Goal: Transaction & Acquisition: Purchase product/service

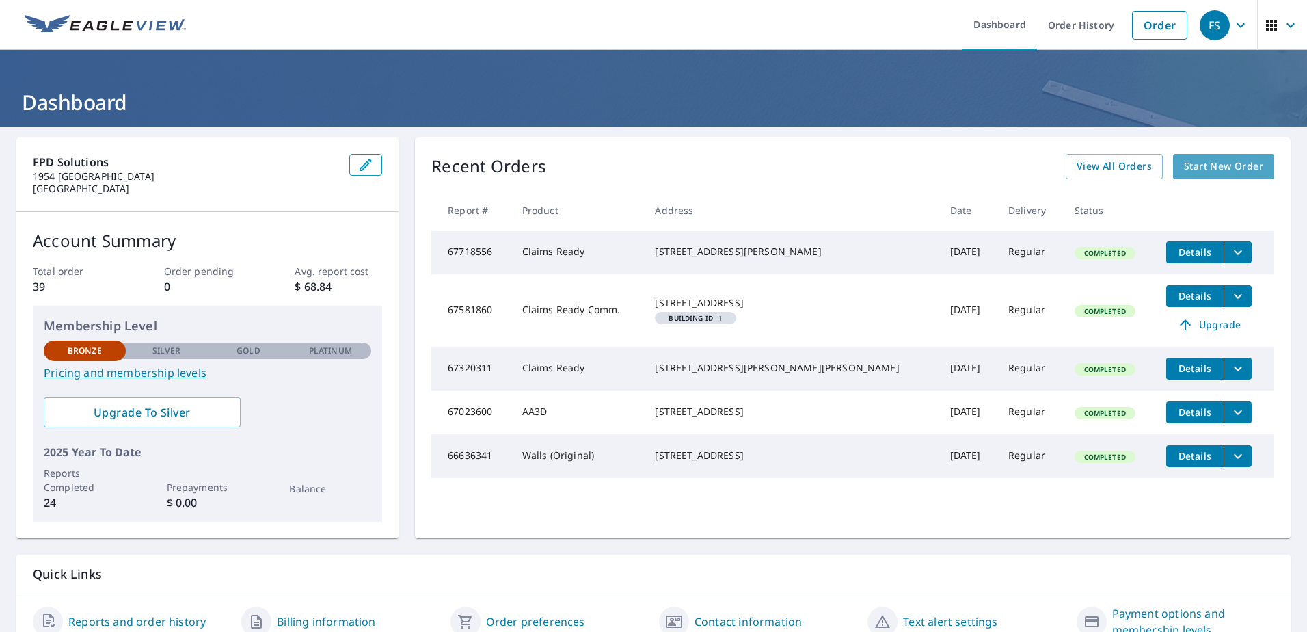
click at [1222, 163] on span "Start New Order" at bounding box center [1223, 166] width 79 height 17
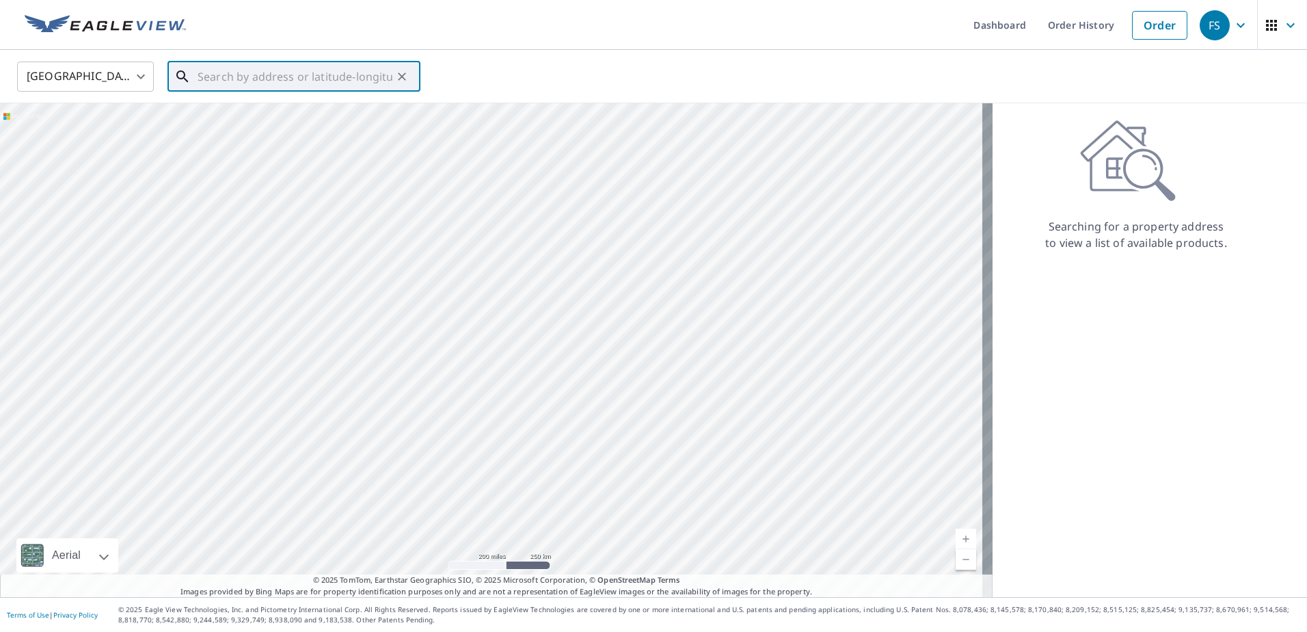
click at [255, 73] on input "text" at bounding box center [295, 76] width 195 height 38
paste input "5123 IVYCREST TRL"
click at [269, 131] on p "[GEOGRAPHIC_DATA]" at bounding box center [302, 131] width 215 height 14
type input "[STREET_ADDRESS]"
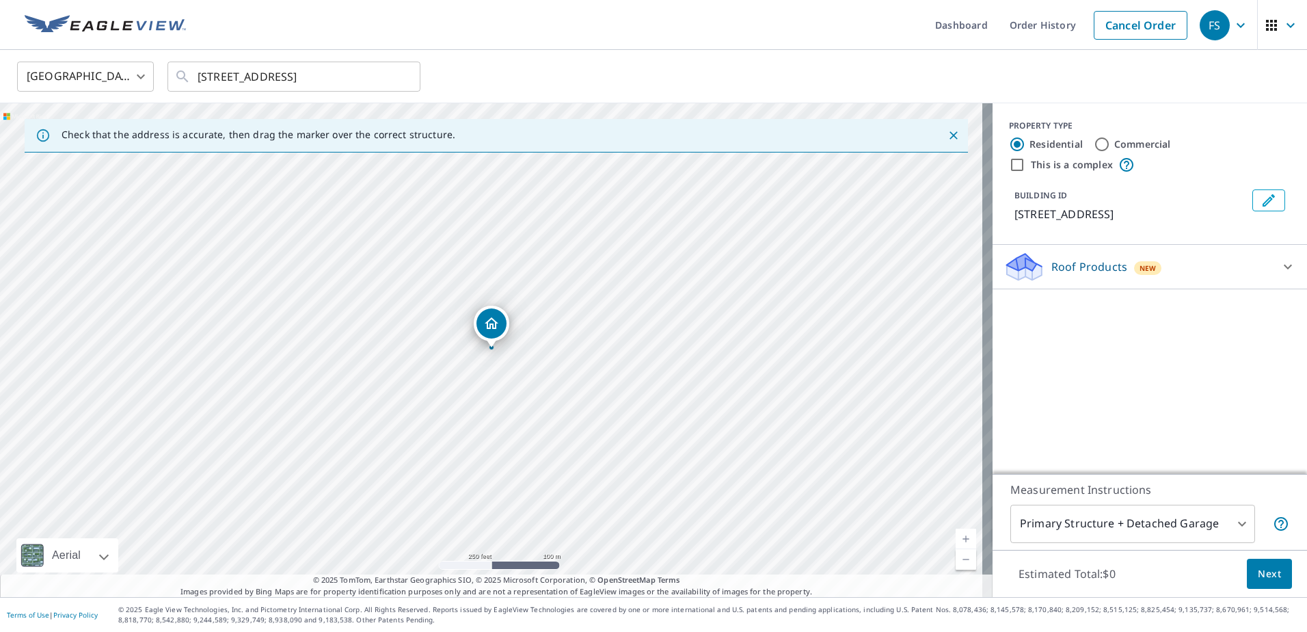
click at [1258, 268] on div "Roof Products New" at bounding box center [1138, 267] width 268 height 32
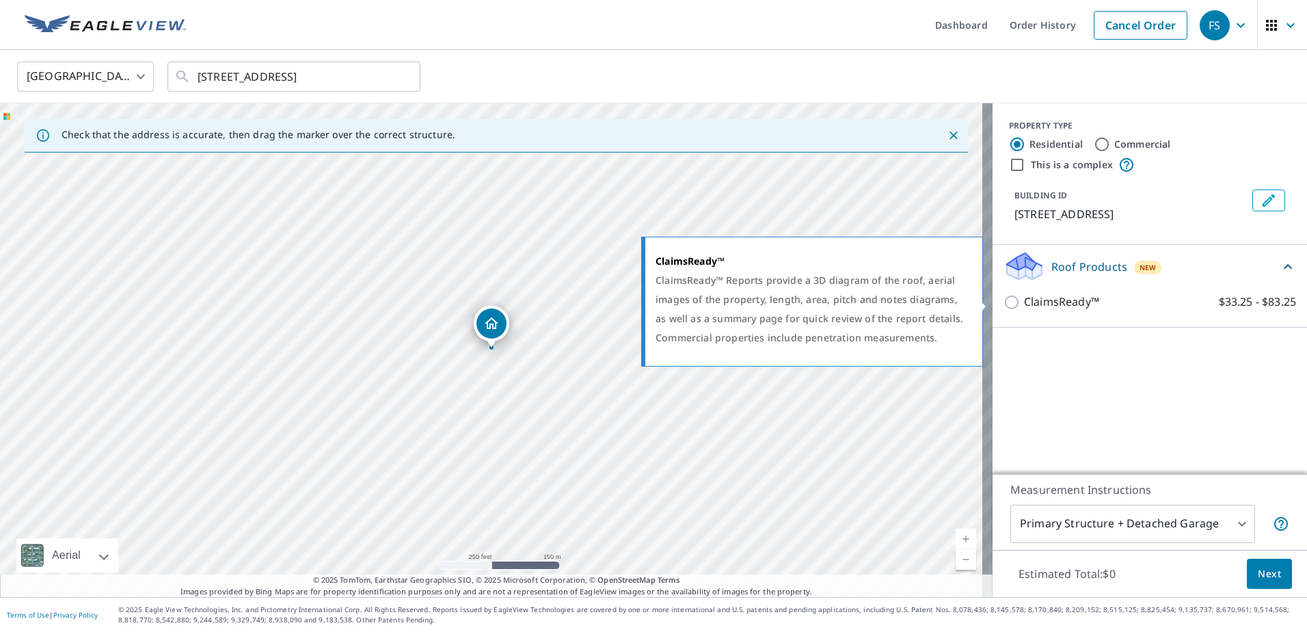
click at [1004, 302] on input "ClaimsReady™ $33.25 - $83.25" at bounding box center [1014, 302] width 21 height 16
checkbox input "true"
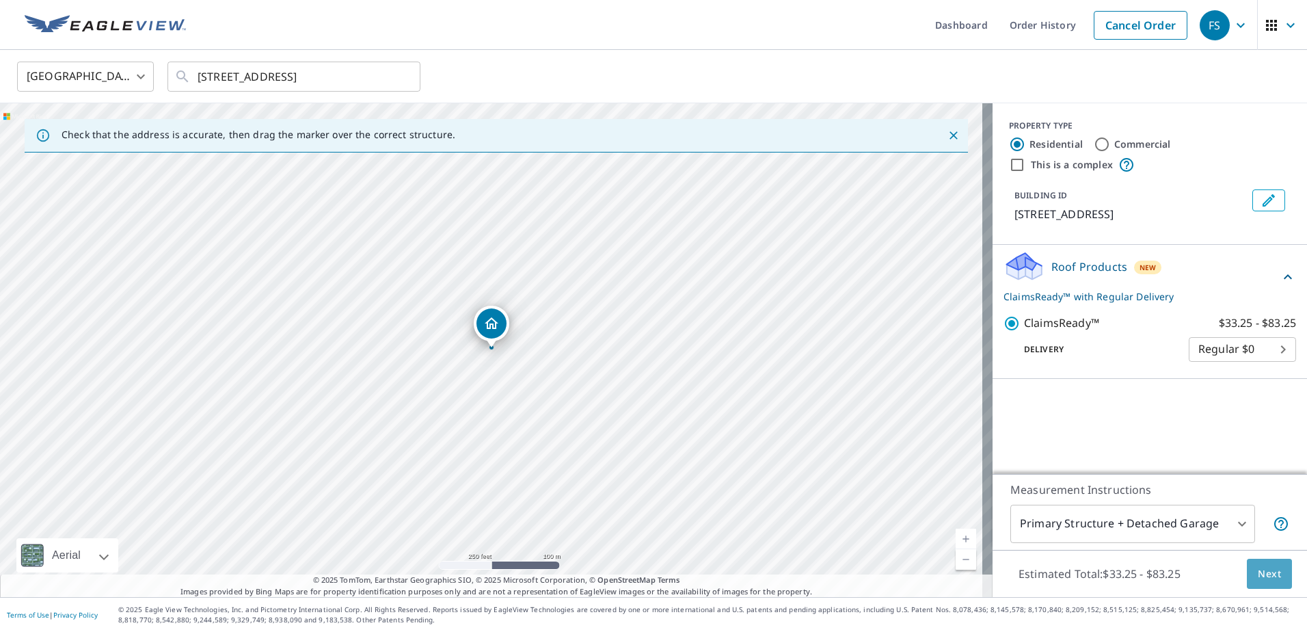
click at [1264, 572] on span "Next" at bounding box center [1269, 573] width 23 height 17
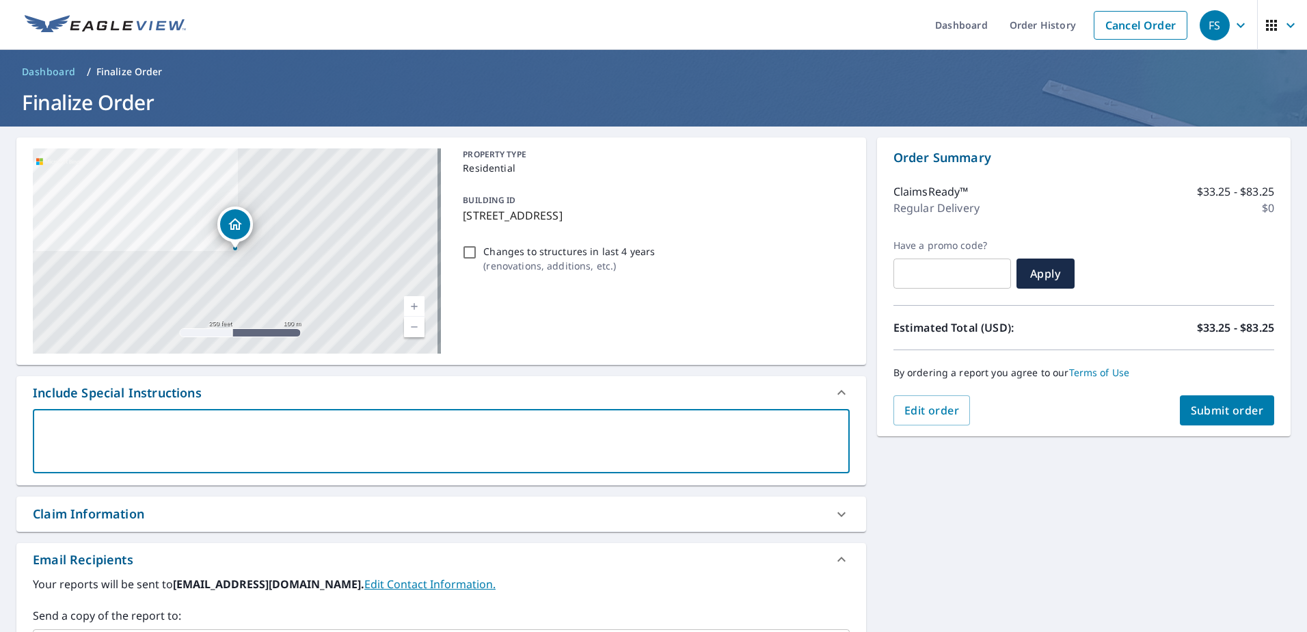
click at [111, 442] on textarea at bounding box center [441, 441] width 798 height 39
type textarea "N"
type textarea "x"
type textarea "Ne"
type textarea "x"
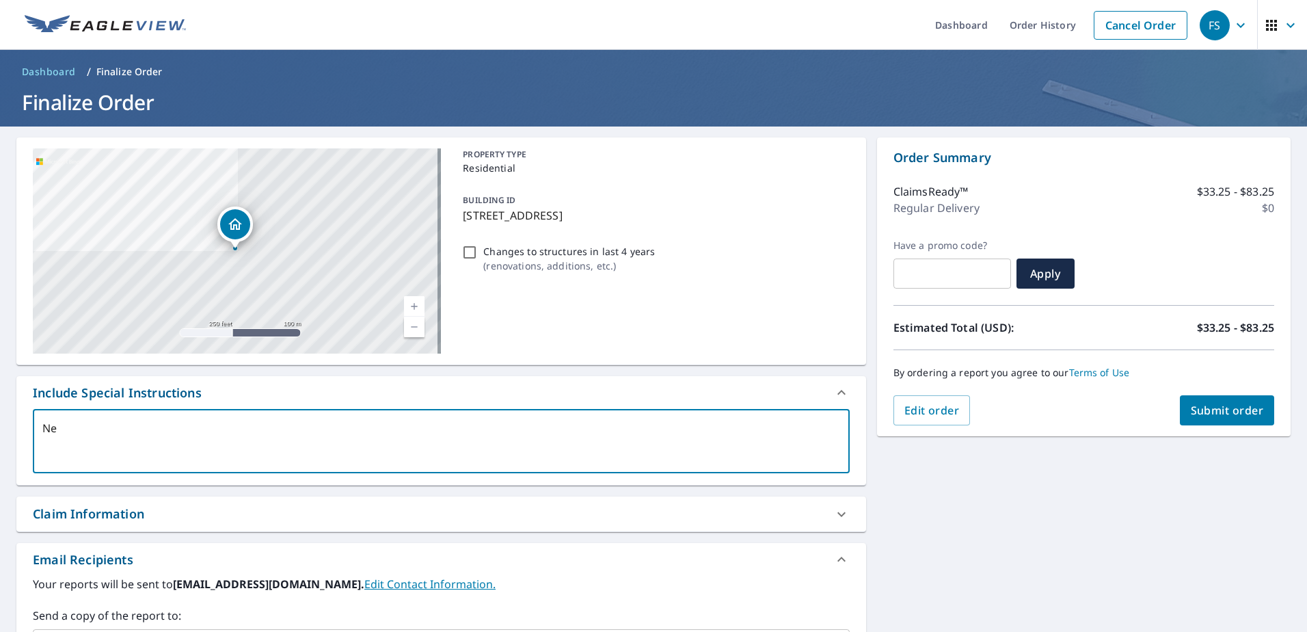
type textarea "Nee"
type textarea "x"
type textarea "Need"
type textarea "x"
type textarea "Need"
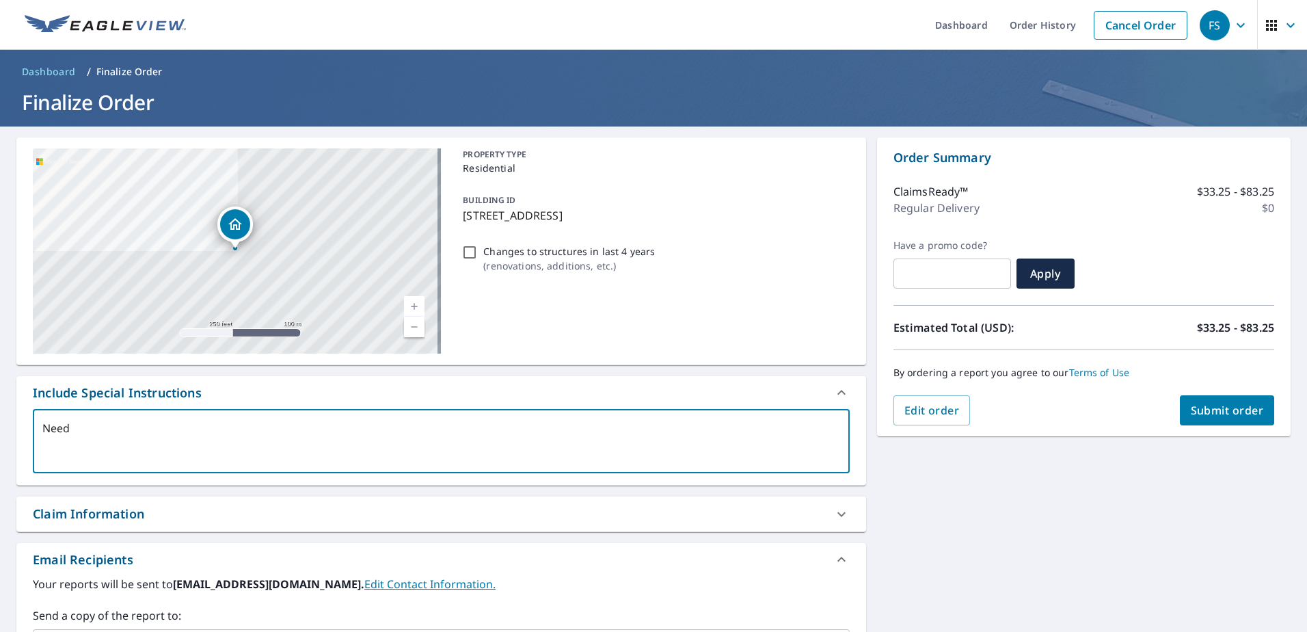
type textarea "x"
type textarea "Need a"
type textarea "x"
type textarea "Need a"
type textarea "x"
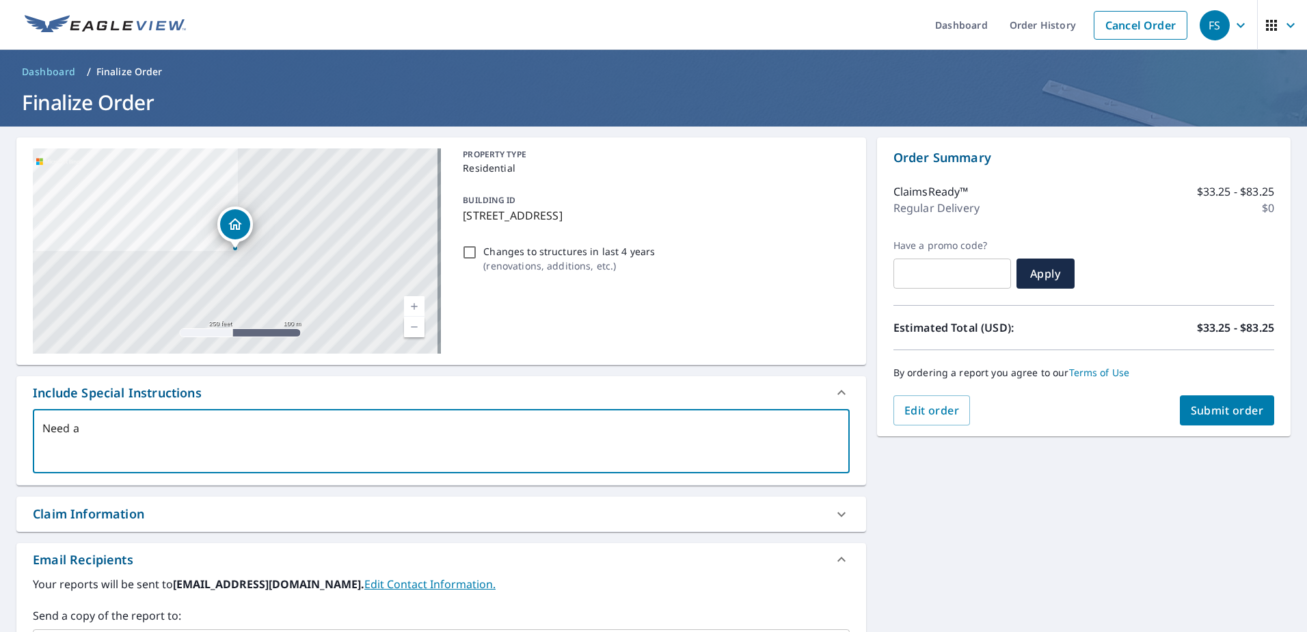
type textarea "Need a r"
type textarea "x"
type textarea "Need a ro"
type textarea "x"
type textarea "Need a roo"
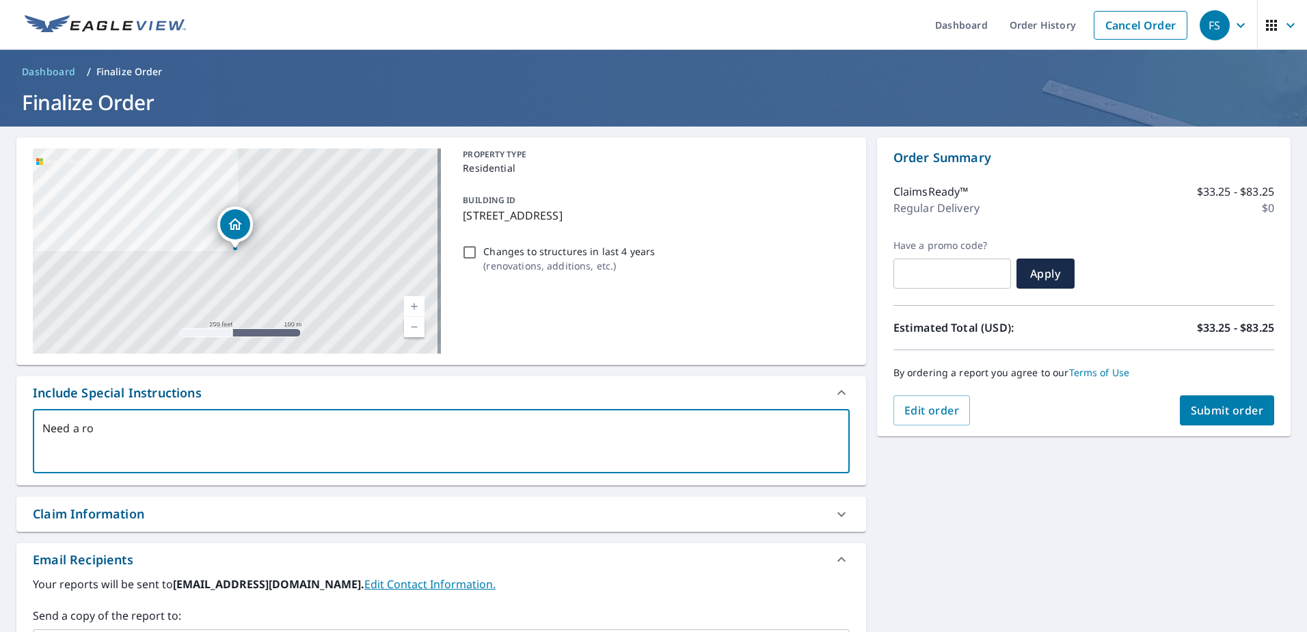
type textarea "x"
type textarea "Need a roof"
type textarea "x"
type textarea "Need a roof"
type textarea "x"
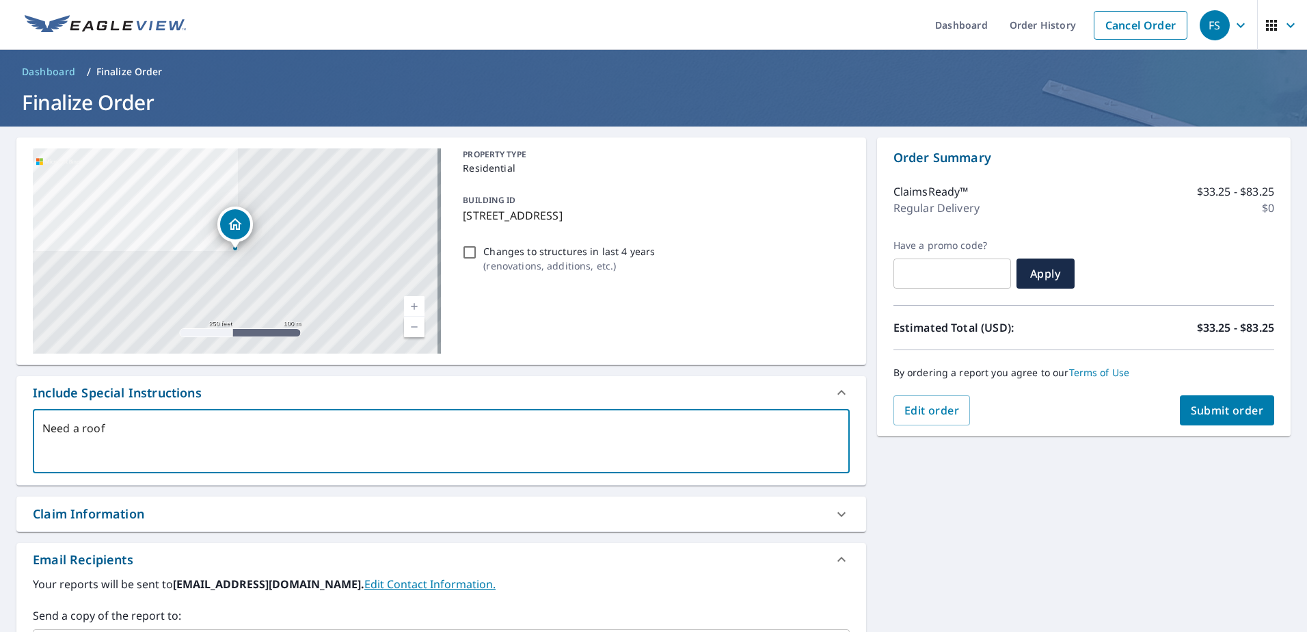
type textarea "Need a roof r"
type textarea "x"
type textarea "Need a roof re"
type textarea "x"
type textarea "Need a roof rep"
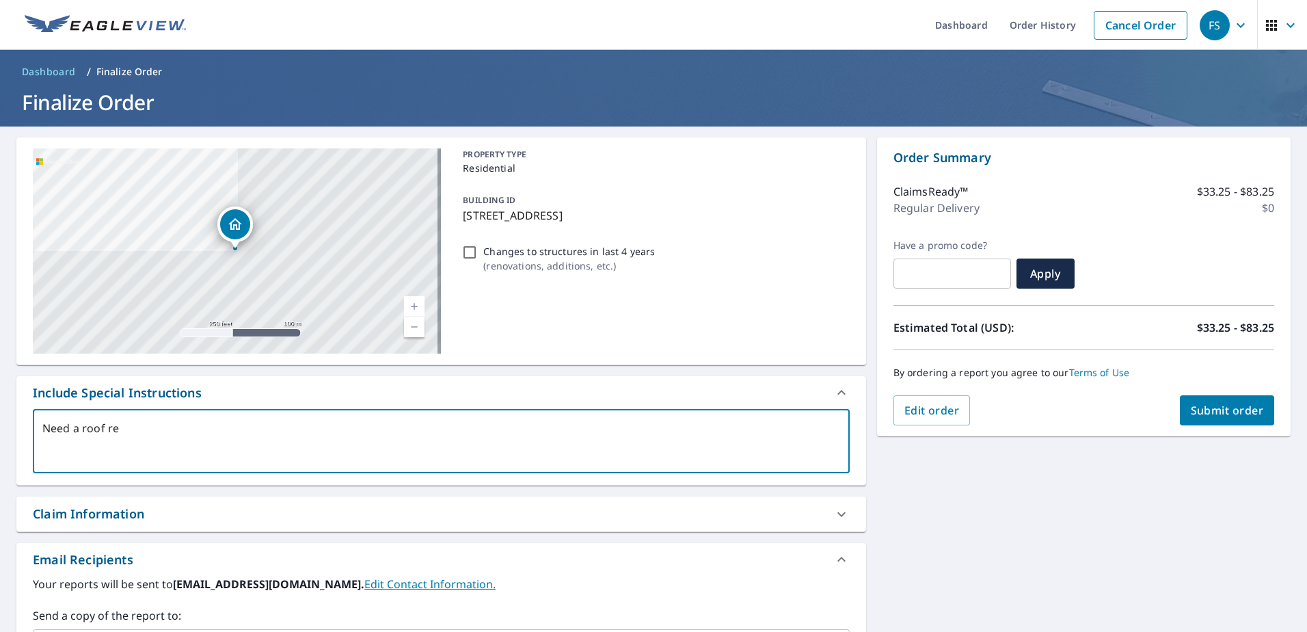
type textarea "x"
type textarea "Need a roof repo"
type textarea "x"
type textarea "Need a roof repor"
type textarea "x"
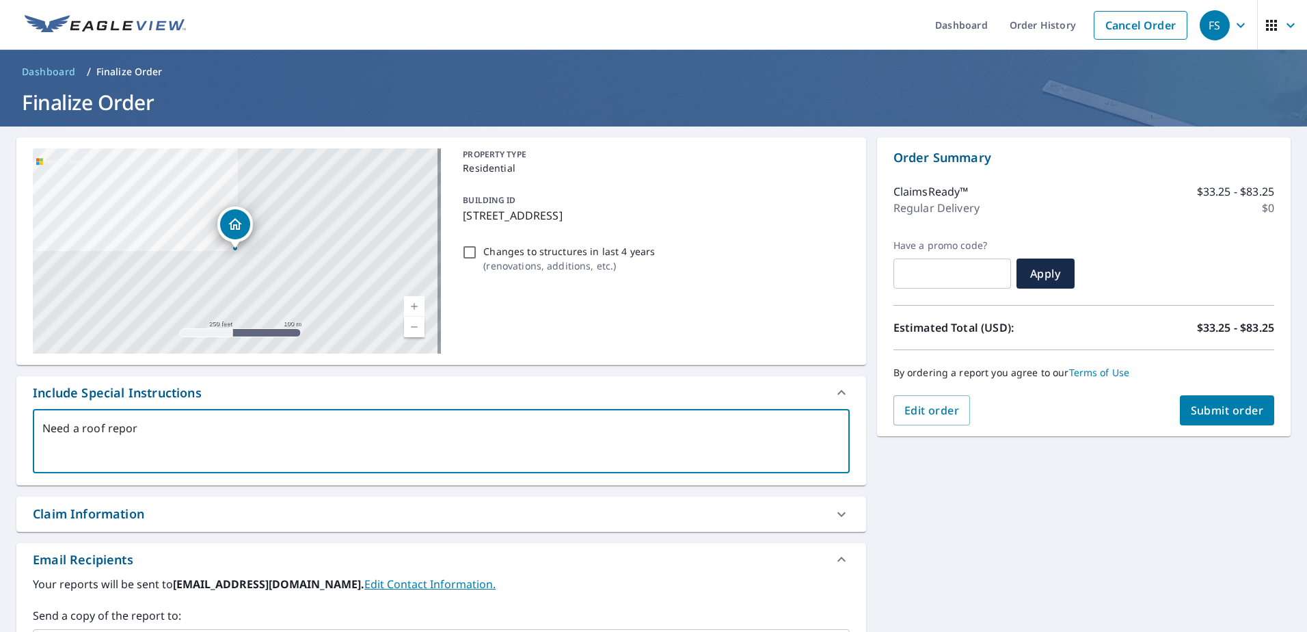
type textarea "Need a roof report"
type textarea "x"
type textarea "Need a roof report"
type textarea "x"
type textarea "Need a roof report p"
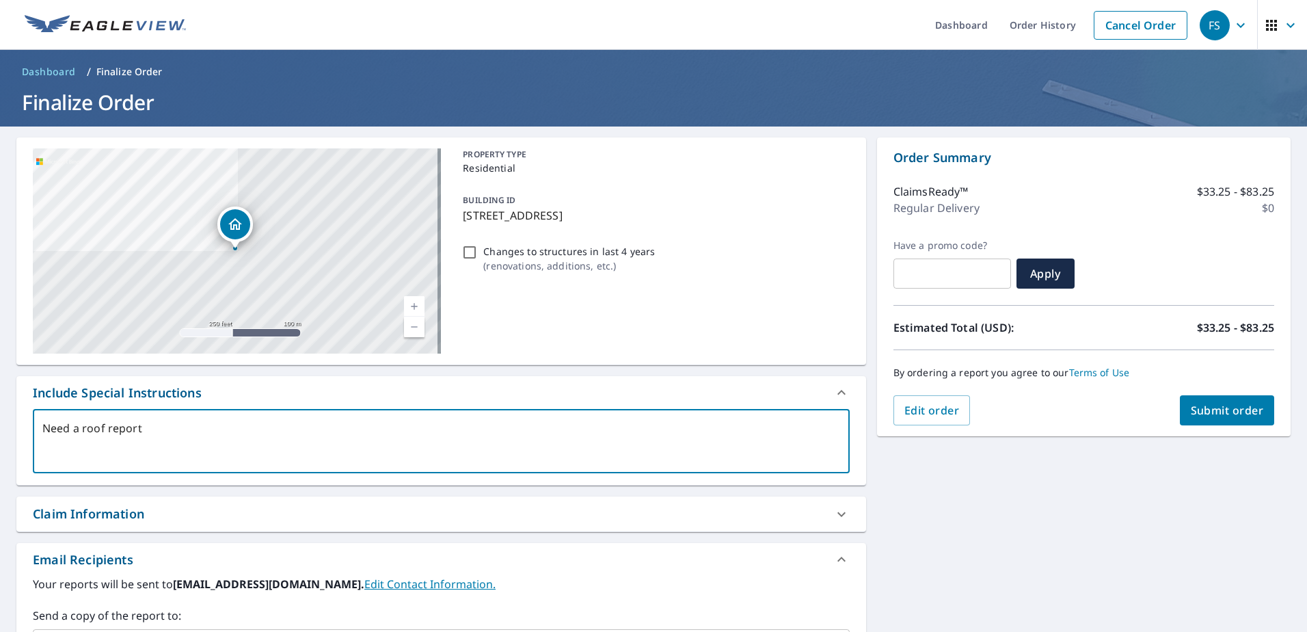
type textarea "x"
type textarea "Need a roof report pl"
type textarea "x"
type textarea "Need a roof report ple"
type textarea "x"
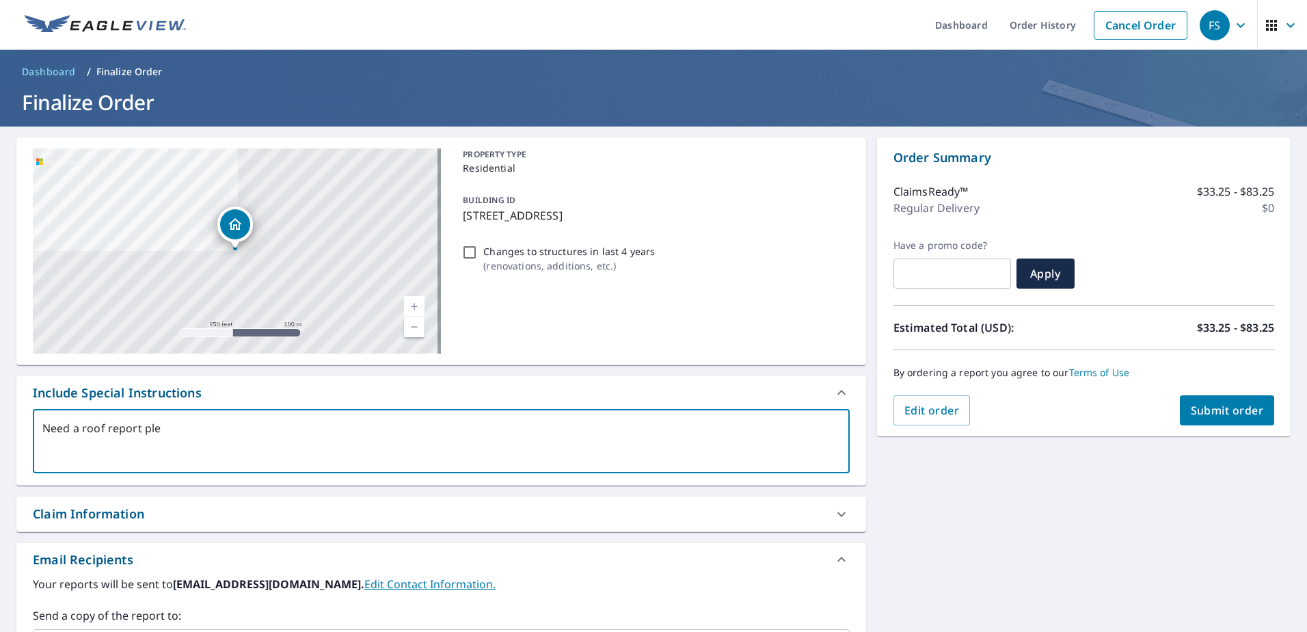
type textarea "Need a roof report plea"
type textarea "x"
type textarea "Need a roof report pleas"
type textarea "x"
type textarea "Need a roof report please"
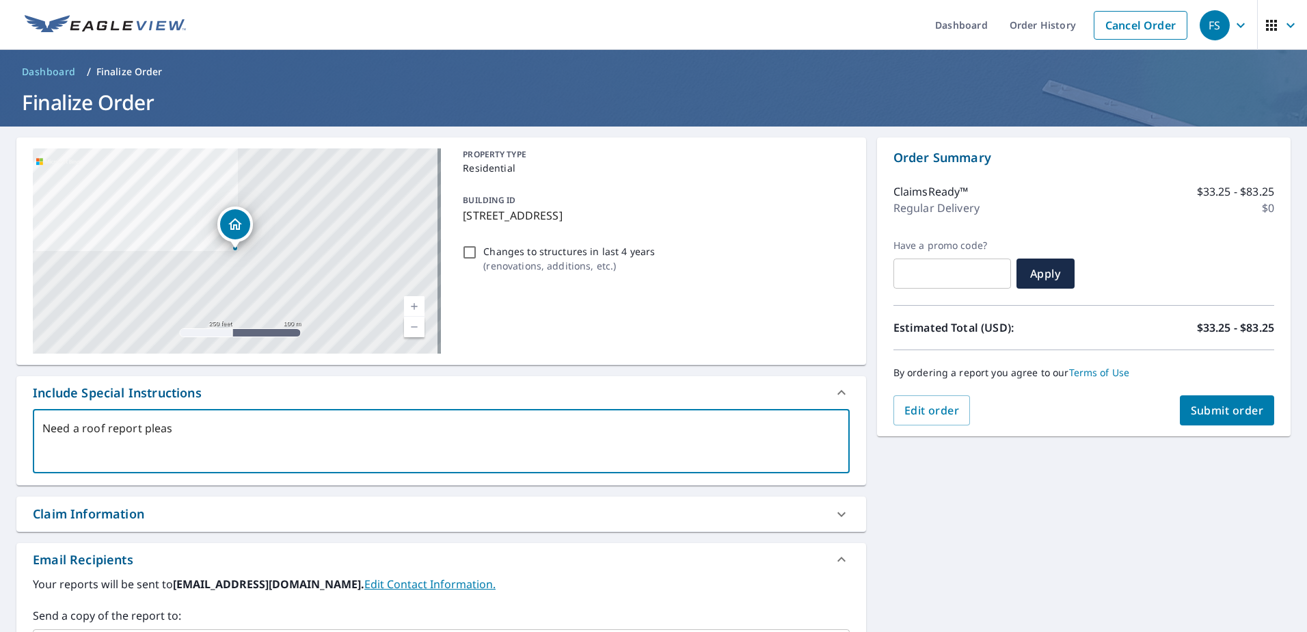
type textarea "x"
type textarea "Need a roof report please."
type textarea "x"
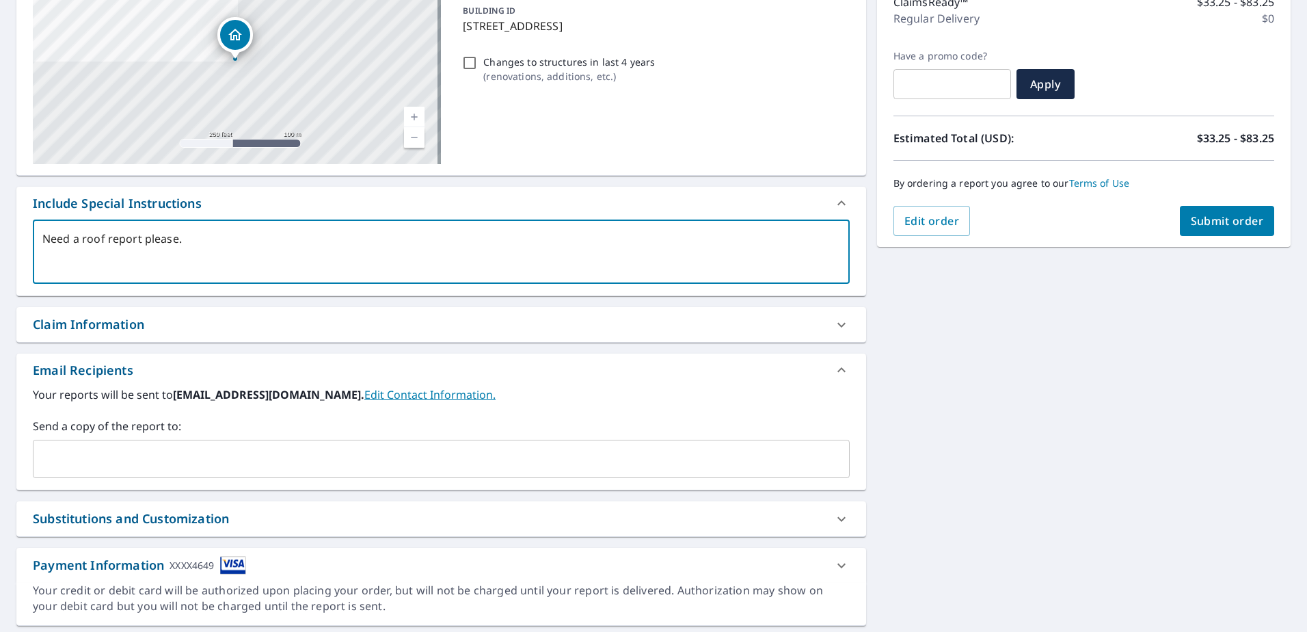
scroll to position [205, 0]
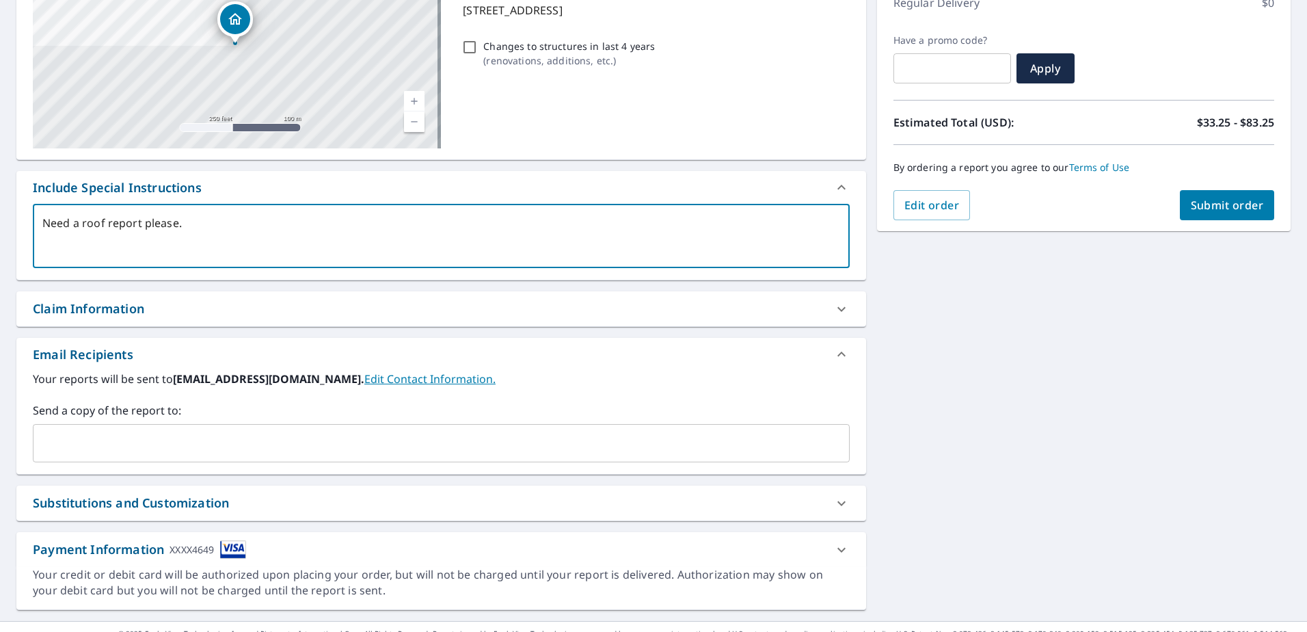
type textarea "Need a roof report please."
click at [76, 303] on div "Claim Information" at bounding box center [88, 308] width 111 height 18
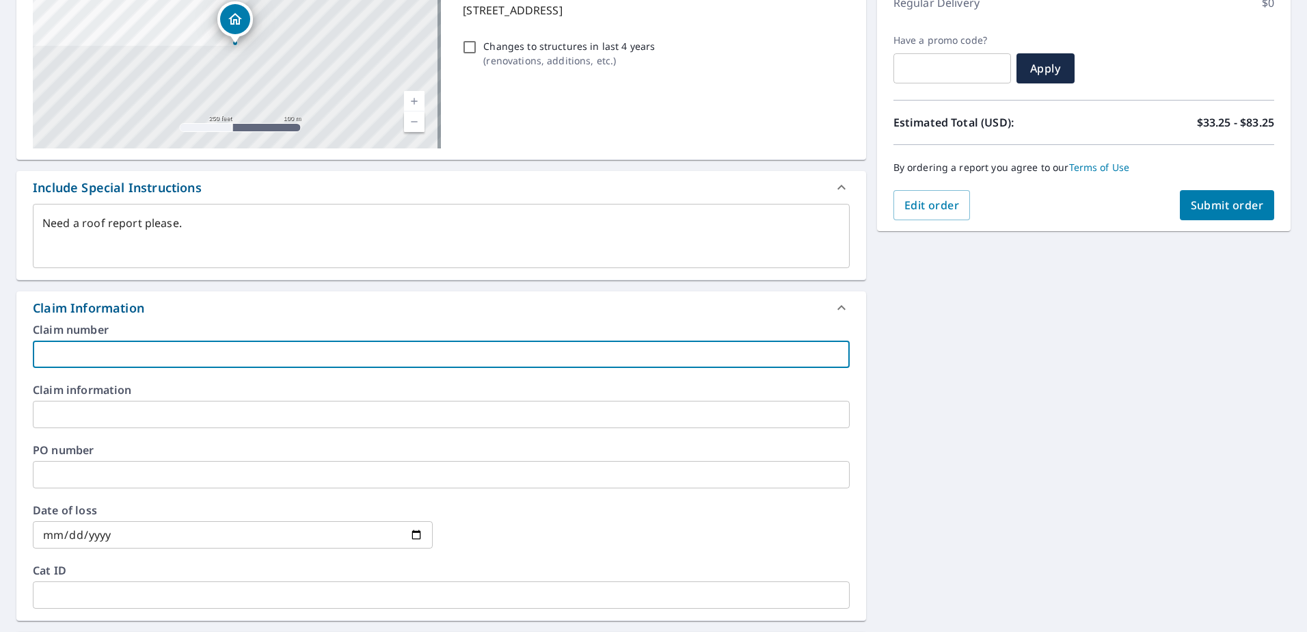
click at [95, 356] on input "text" at bounding box center [441, 354] width 817 height 27
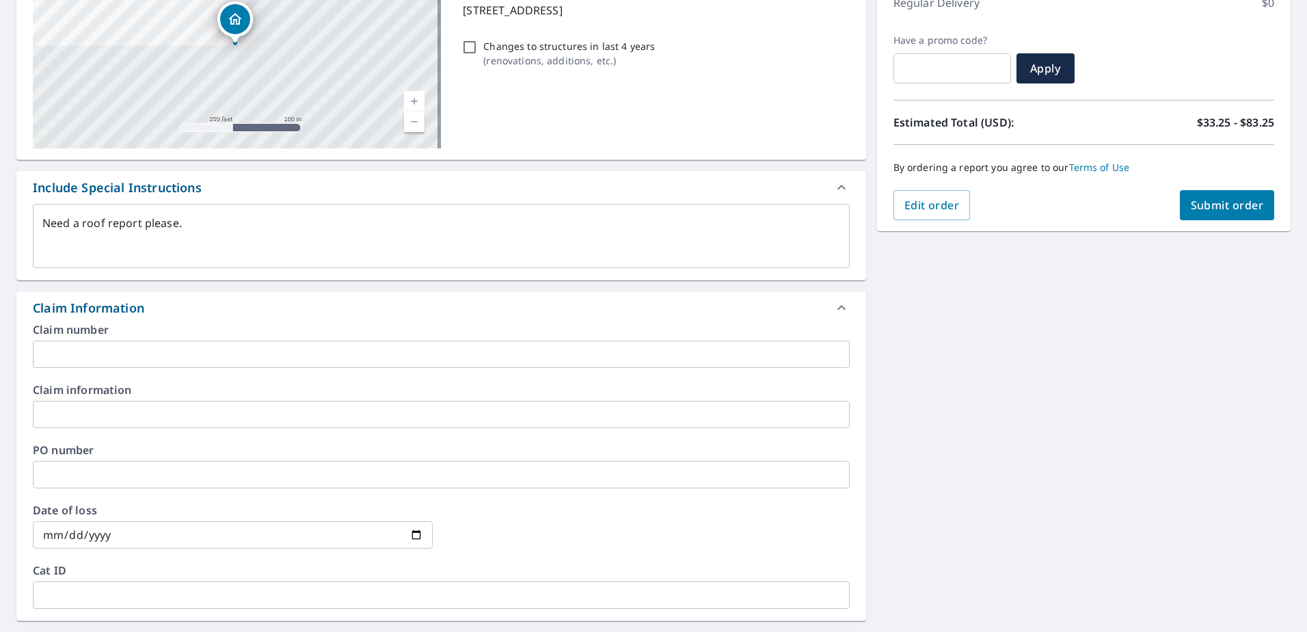
click at [126, 345] on input "text" at bounding box center [441, 354] width 817 height 27
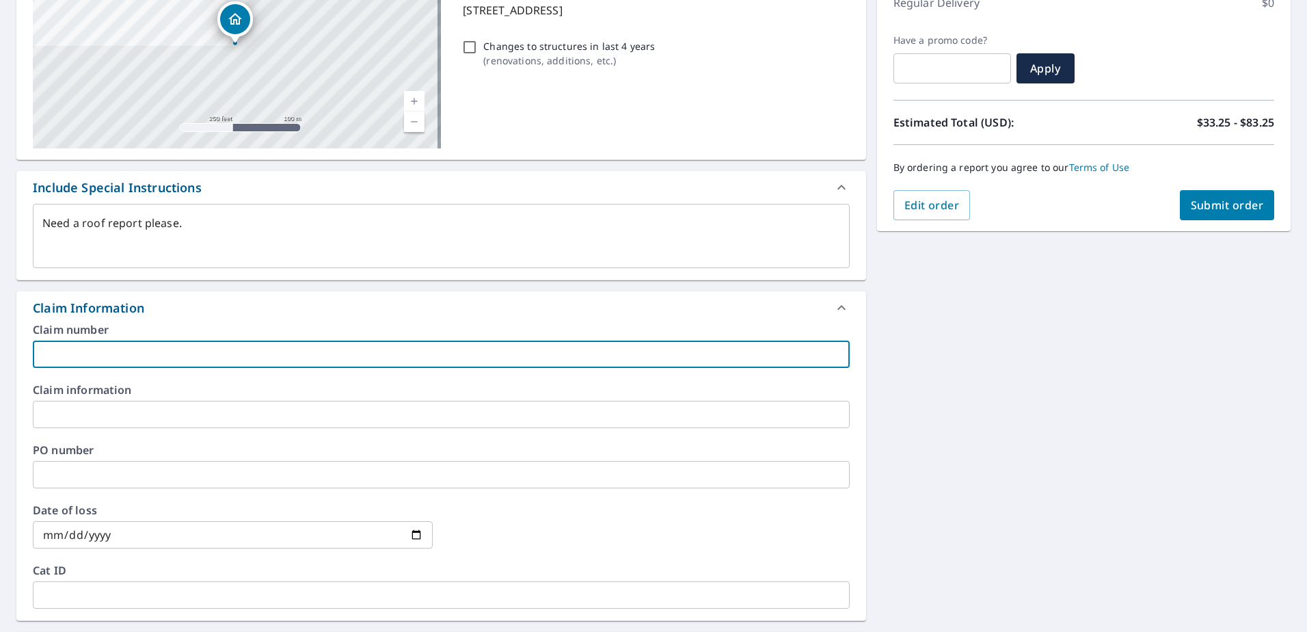
paste input "GL0906814"
type textarea "x"
type input "GL0906814"
click at [74, 417] on input "text" at bounding box center [441, 414] width 817 height 27
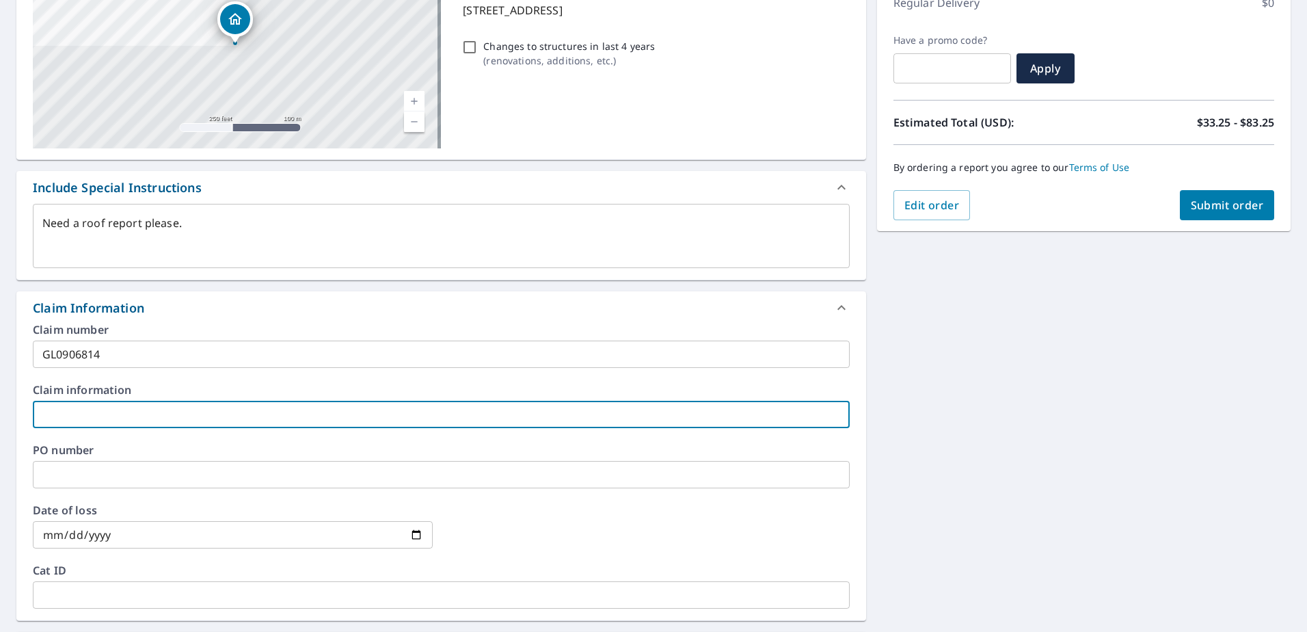
type textarea "x"
type input "F"
type textarea "x"
type input "Fi"
type textarea "x"
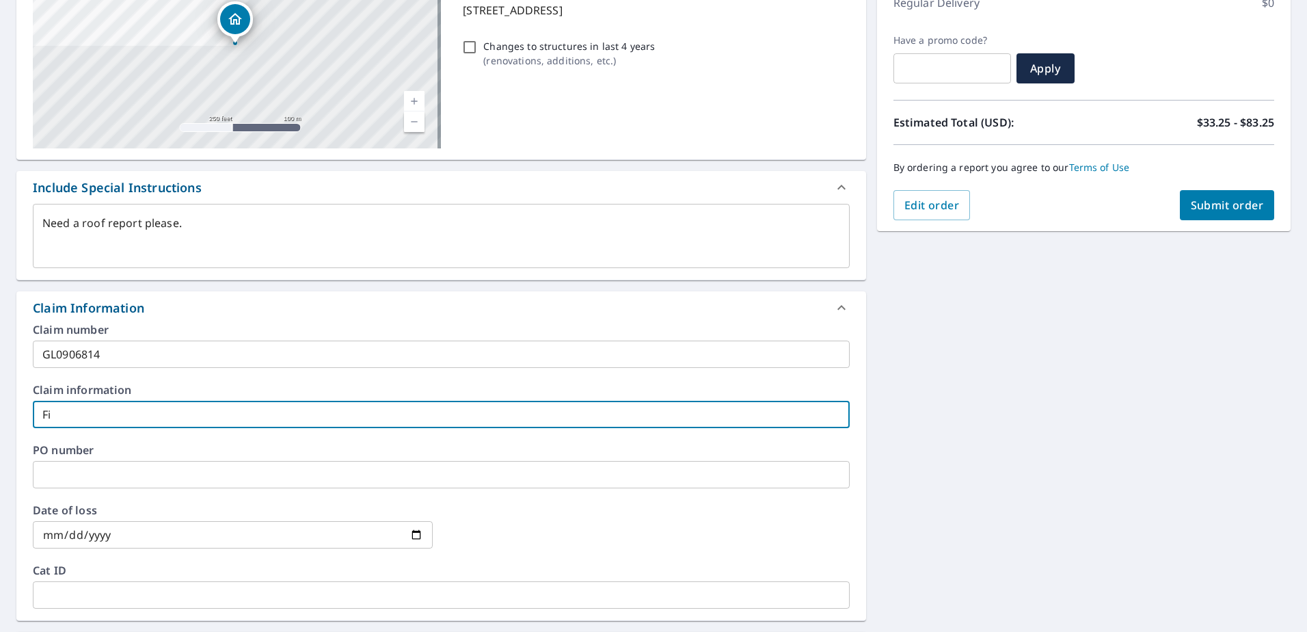
type input "Fil"
type textarea "x"
type input "File"
type textarea "x"
paste input "TX139134"
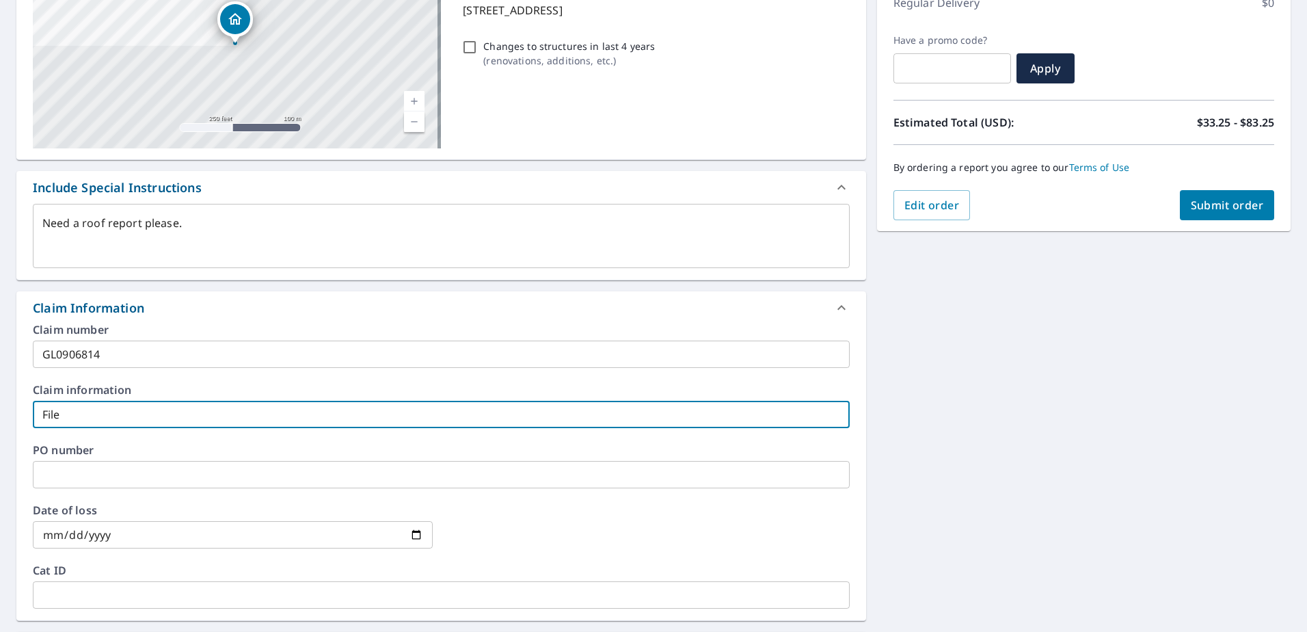
type input "File TX139134"
type textarea "x"
type input "File TX139134,"
type textarea "x"
type input "File TX139134,"
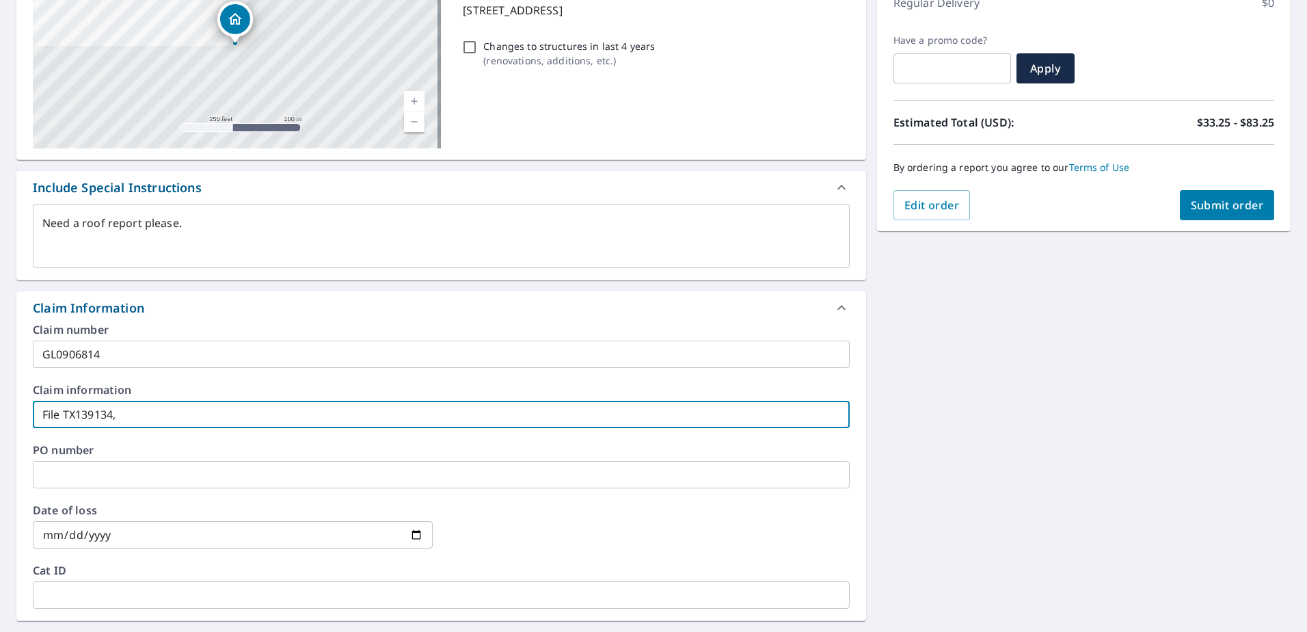
type textarea "x"
type input "File TX139134,"
type textarea "x"
type input "File TX139134"
type textarea "x"
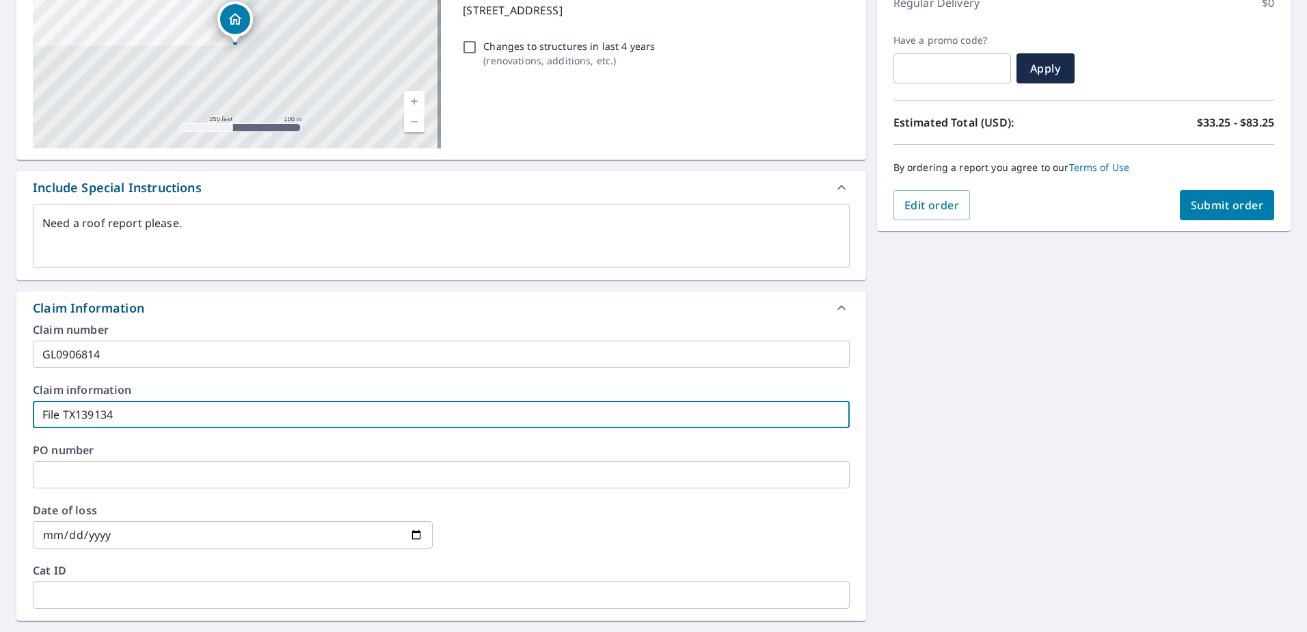
type input "File TX139134"
paste input "New American Funding"
type textarea "x"
type input "File TX139134 New American Funding"
click at [47, 479] on input "text" at bounding box center [441, 474] width 817 height 27
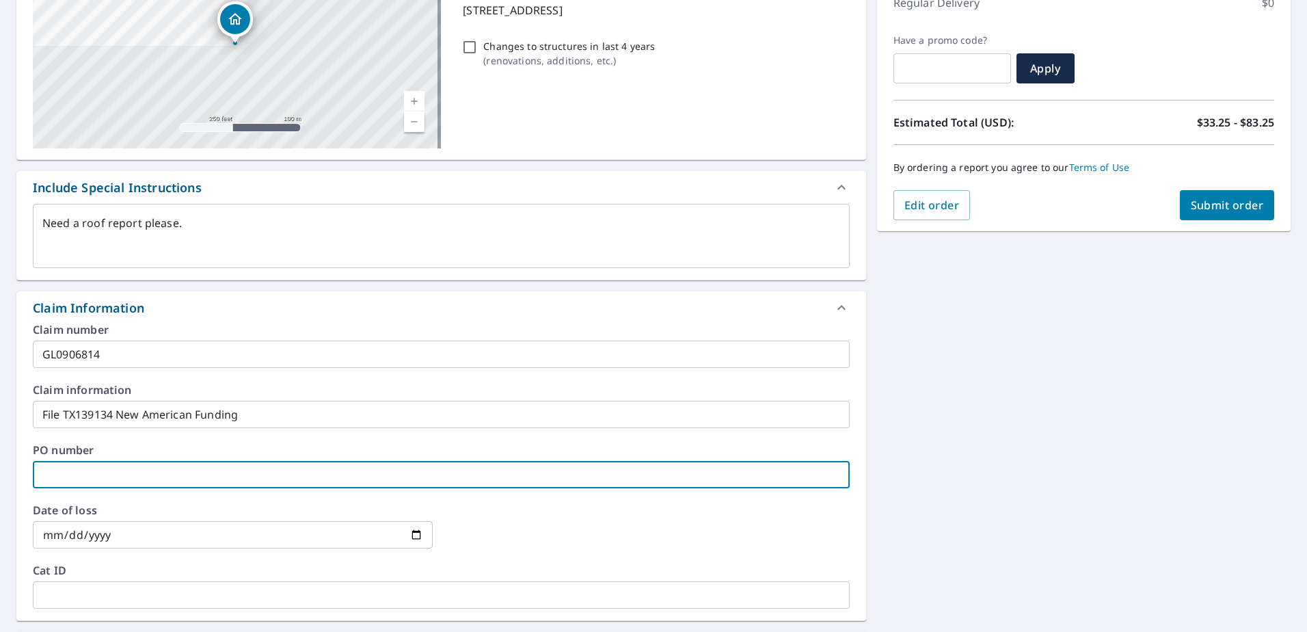
drag, startPoint x: 55, startPoint y: 533, endPoint x: 45, endPoint y: 513, distance: 21.7
click at [55, 533] on input "date" at bounding box center [233, 534] width 400 height 27
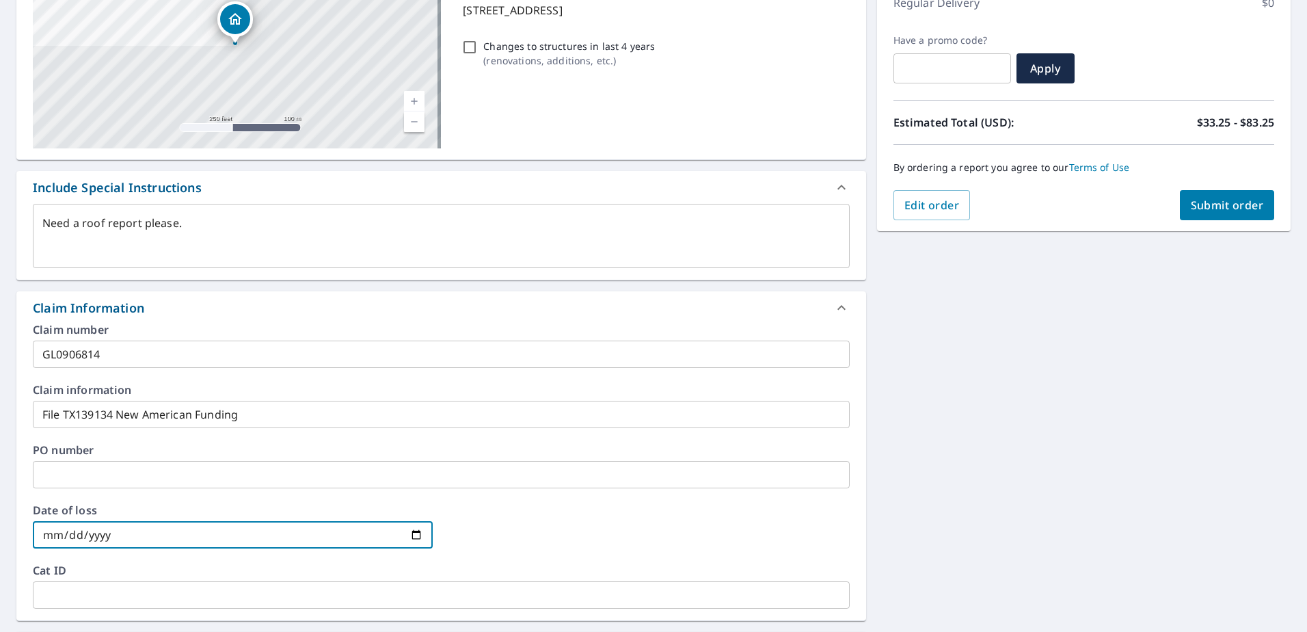
type input "0002-09-26"
type textarea "x"
type input "0020-09-26"
type textarea "x"
type input "0202-09-26"
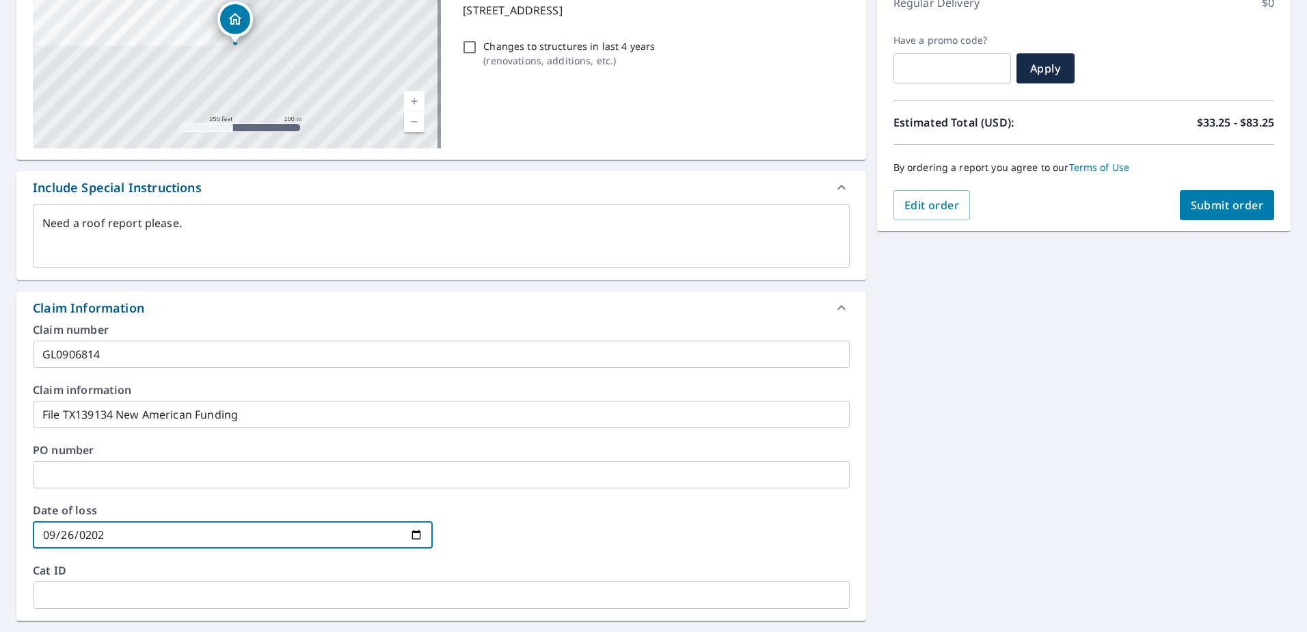
type textarea "x"
type input "[DATE]"
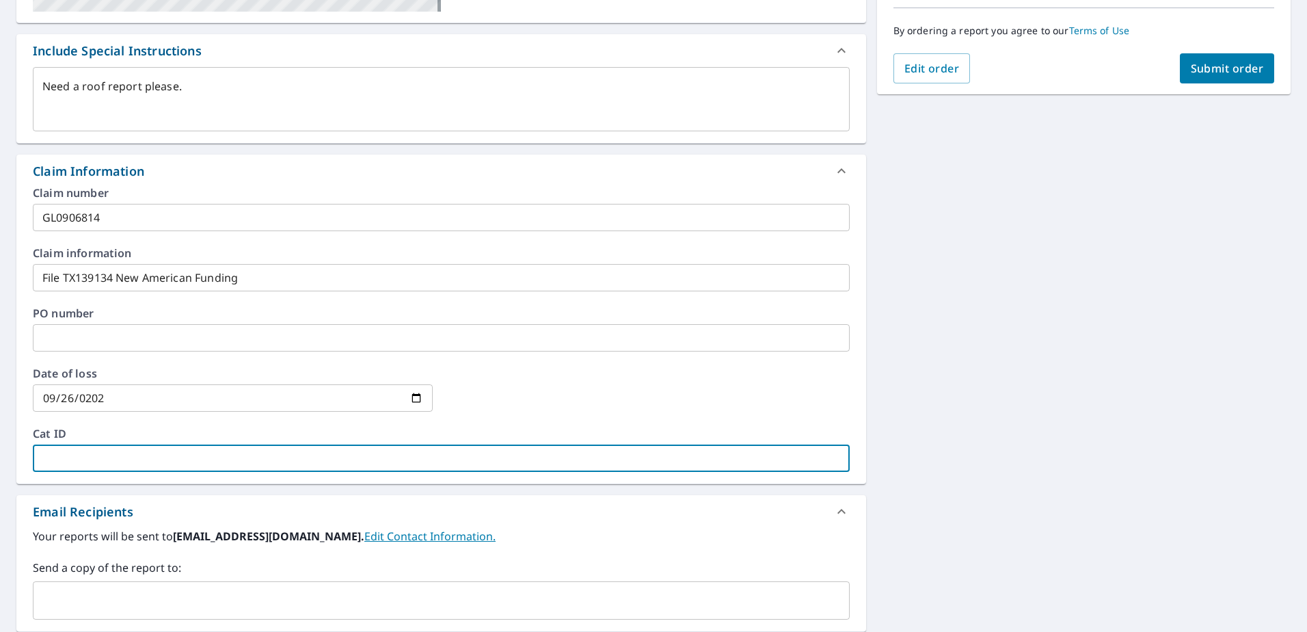
click at [98, 455] on input "text" at bounding box center [441, 457] width 817 height 27
paste input "5123 IVYCREST TRL"
type textarea "x"
type input "5123 IVYCREST TRL"
type textarea "x"
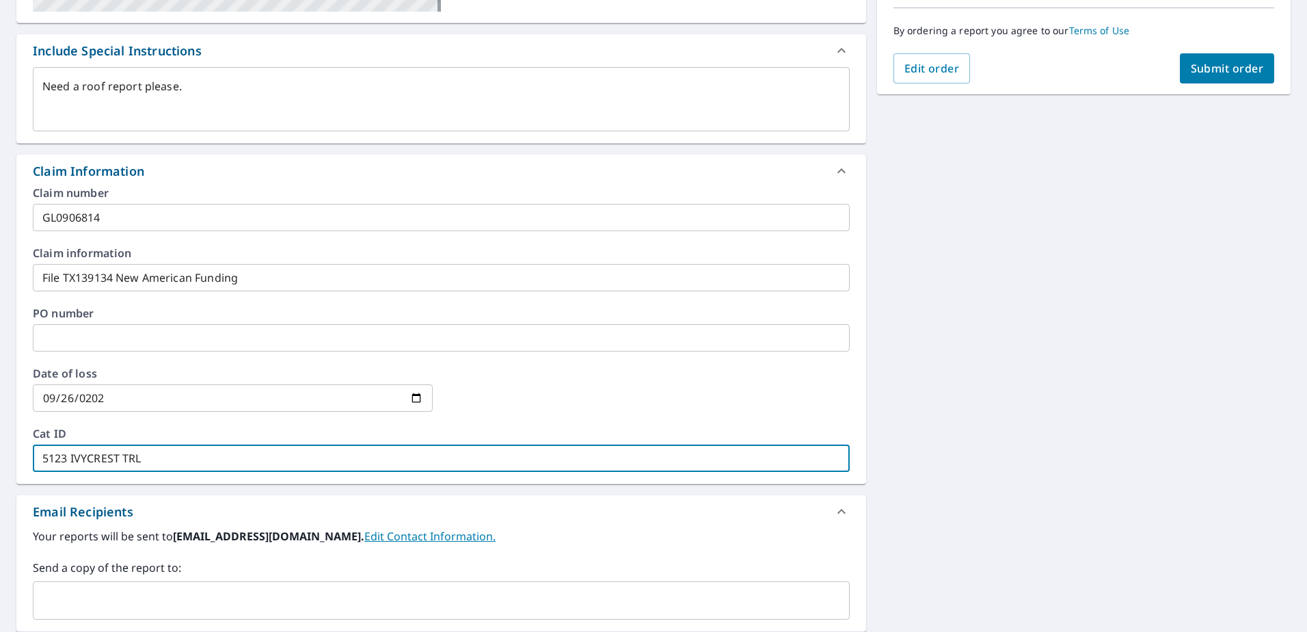
type input "5123 IVYCREST TRL"
paste input "[GEOGRAPHIC_DATA]"
type textarea "x"
type input "5123 IVYCREST TRL ARLINGTON"
type textarea "x"
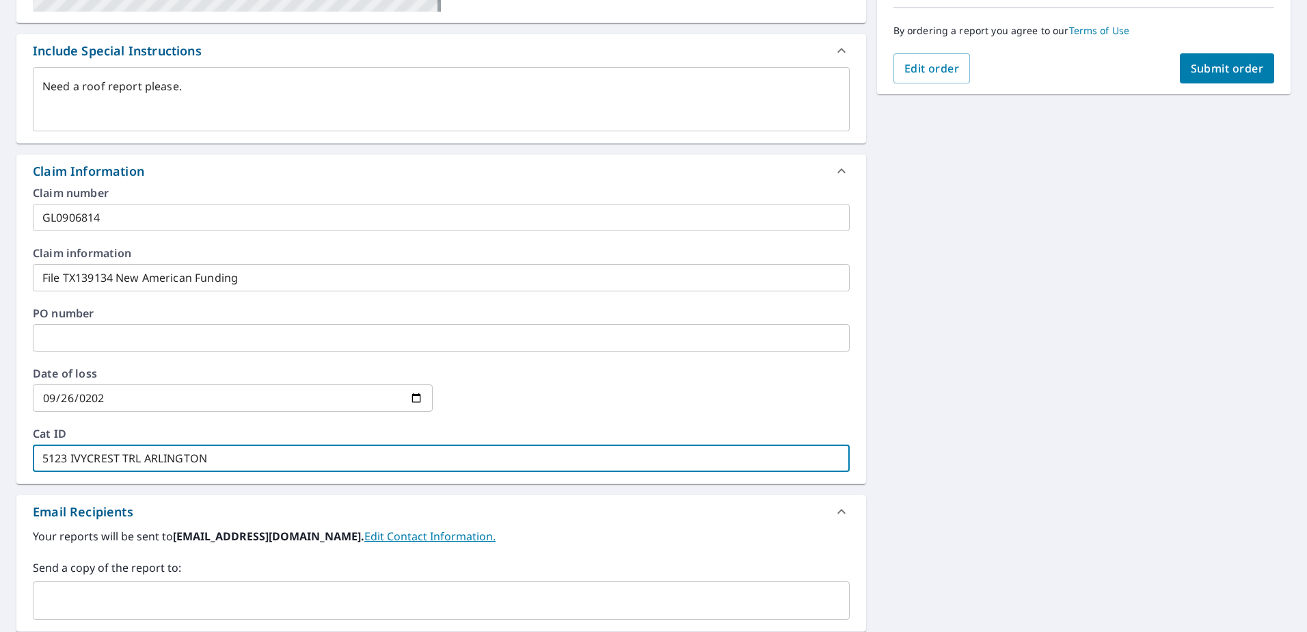
type input "5123 IVYCREST TRL ARLINGTON"
type textarea "x"
type input "5123 IVYCREST TRL ARLINGTON T"
type textarea "x"
type input "[STREET_ADDRESS]"
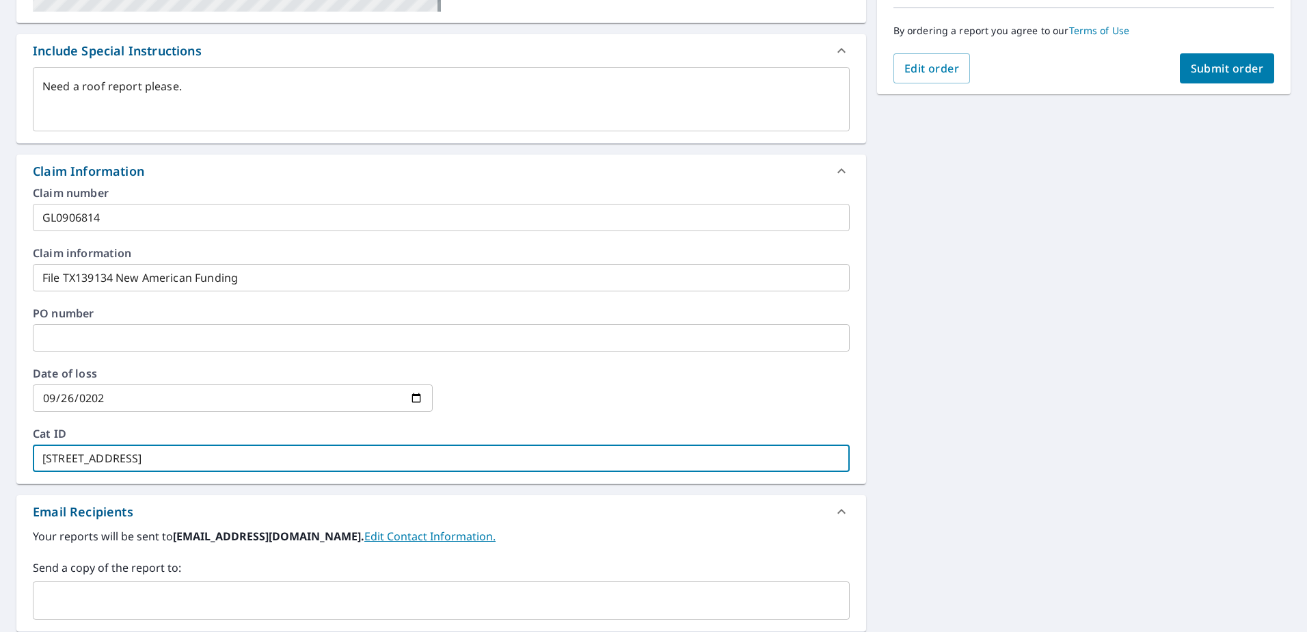
type textarea "x"
type input "[STREET_ADDRESS]"
paste input "76017-0000"
type textarea "x"
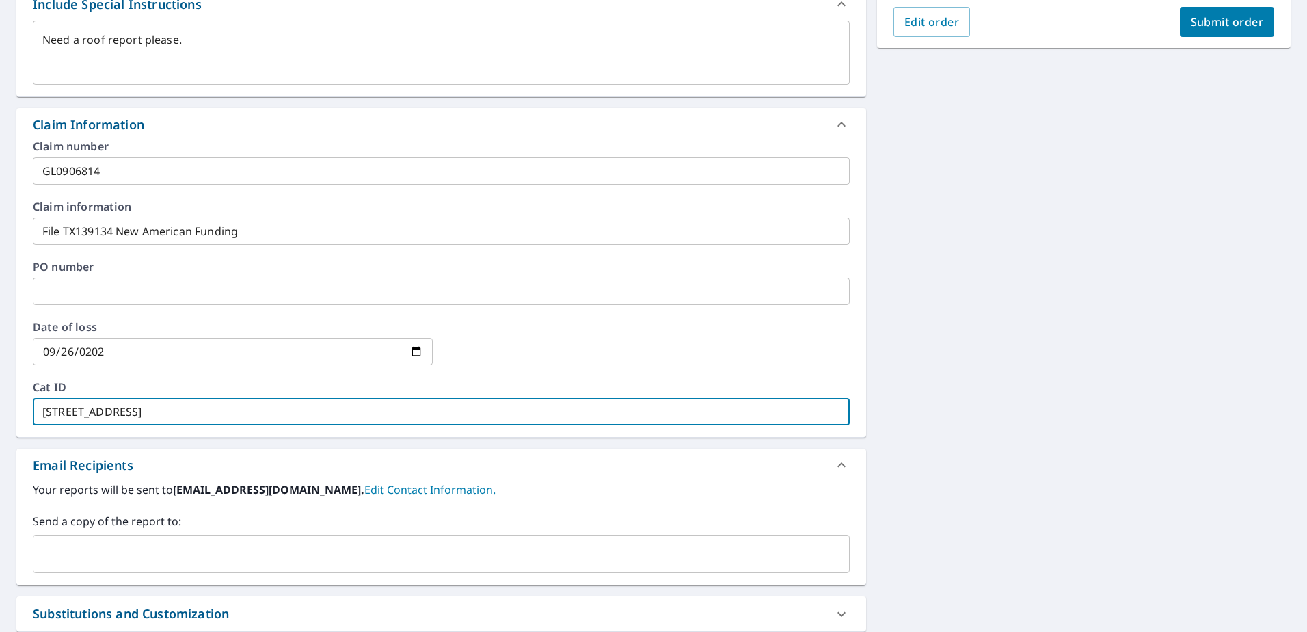
scroll to position [410, 0]
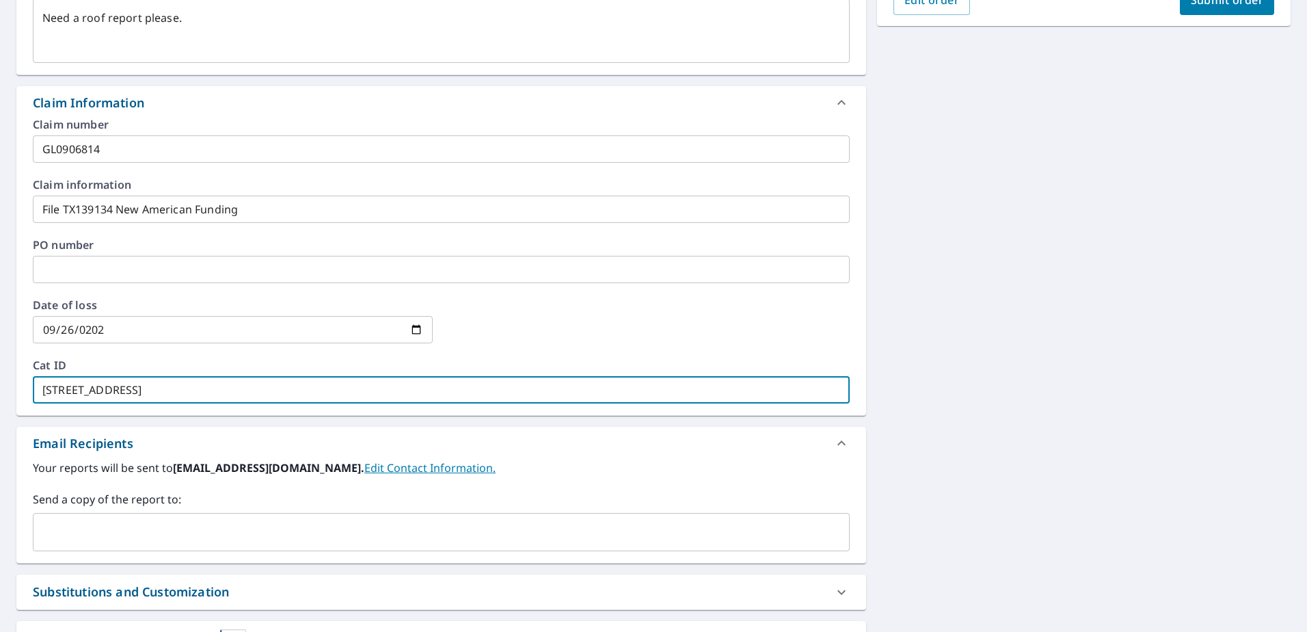
drag, startPoint x: 297, startPoint y: 384, endPoint x: -161, endPoint y: 382, distance: 458.1
click at [0, 382] on html "FS FS Dashboard Order History Cancel Order FS Dashboard / Finalize Order Finali…" at bounding box center [653, 316] width 1307 height 632
type input "[STREET_ADDRESS]"
click at [101, 265] on input "text" at bounding box center [441, 269] width 817 height 27
paste input "[STREET_ADDRESS]"
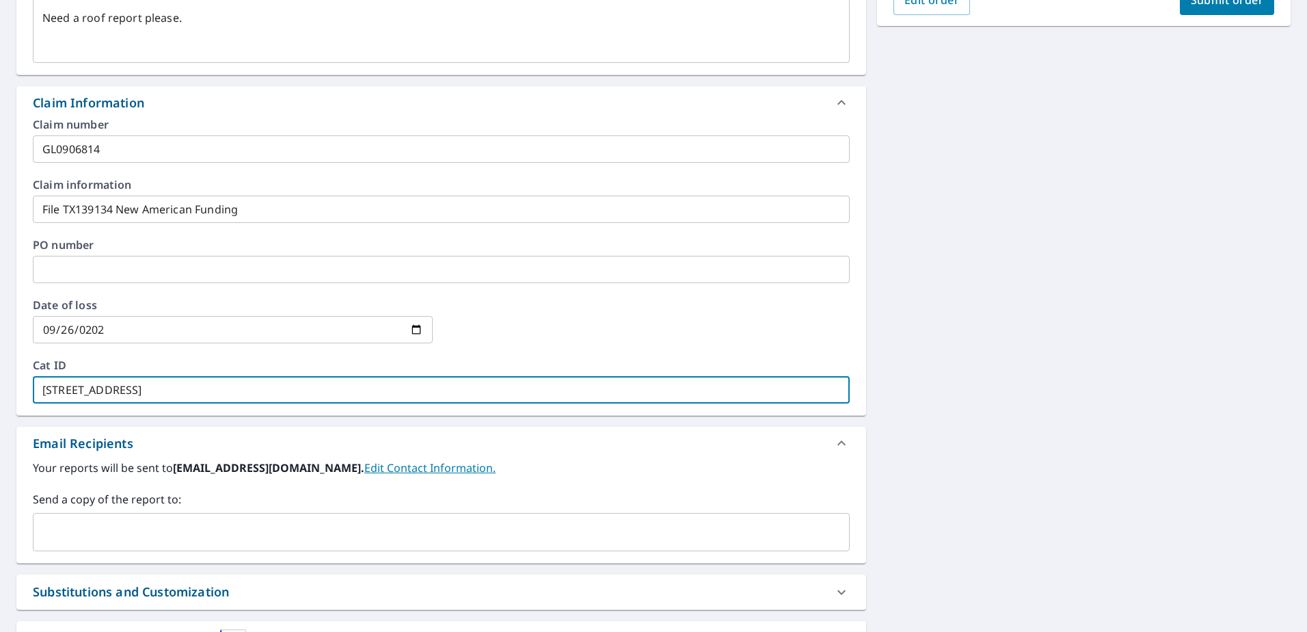
type textarea "x"
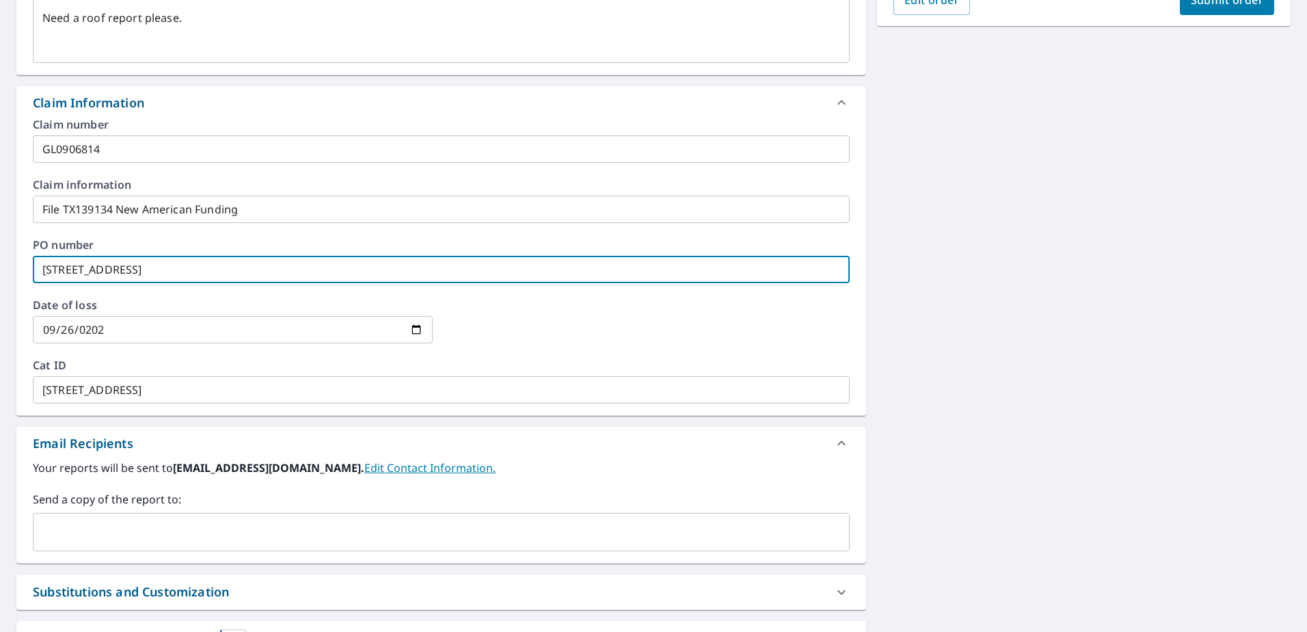
type input "[STREET_ADDRESS]"
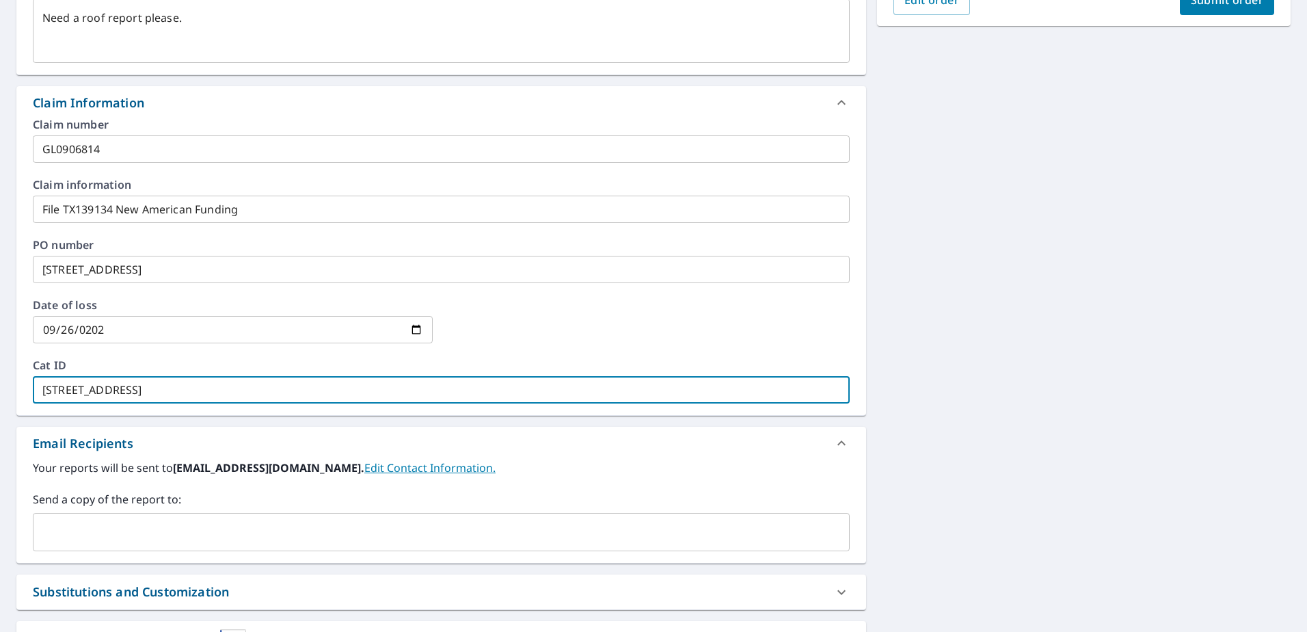
drag, startPoint x: 286, startPoint y: 386, endPoint x: -369, endPoint y: 383, distance: 655.0
click at [0, 383] on html "FS FS Dashboard Order History Cancel Order FS Dashboard / Finalize Order Finali…" at bounding box center [653, 316] width 1307 height 632
type textarea "x"
type input "0"
type textarea "x"
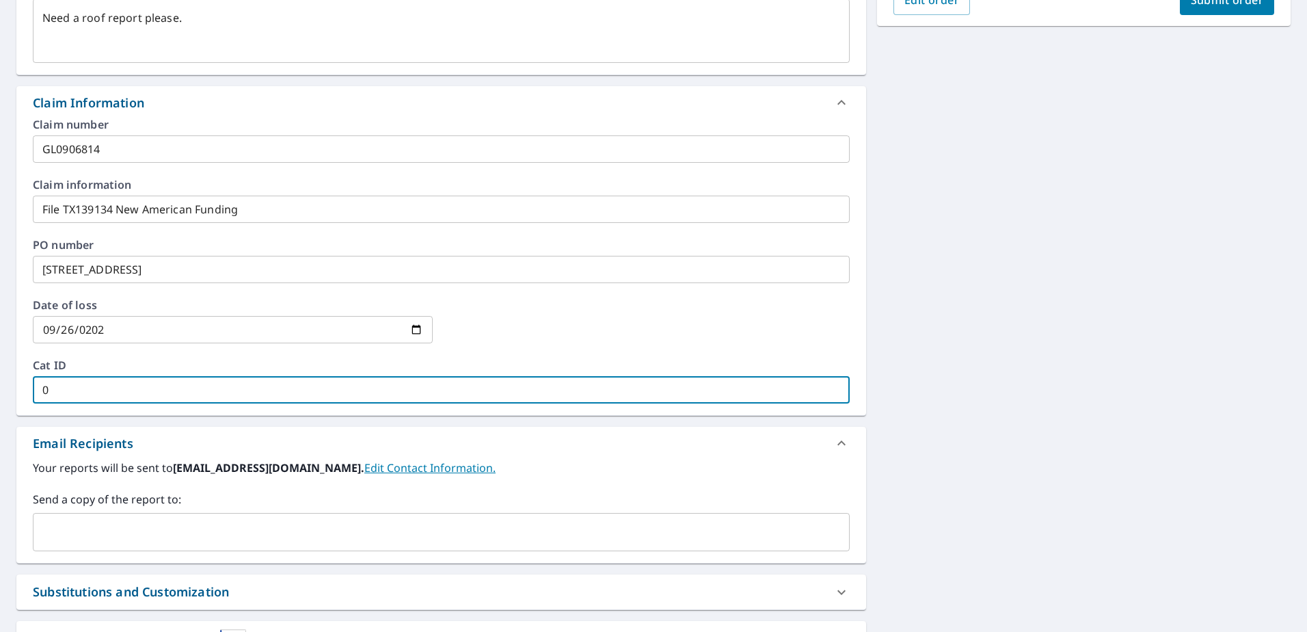
type input "09"
type textarea "x"
type input "09/"
type textarea "x"
type input "09/2"
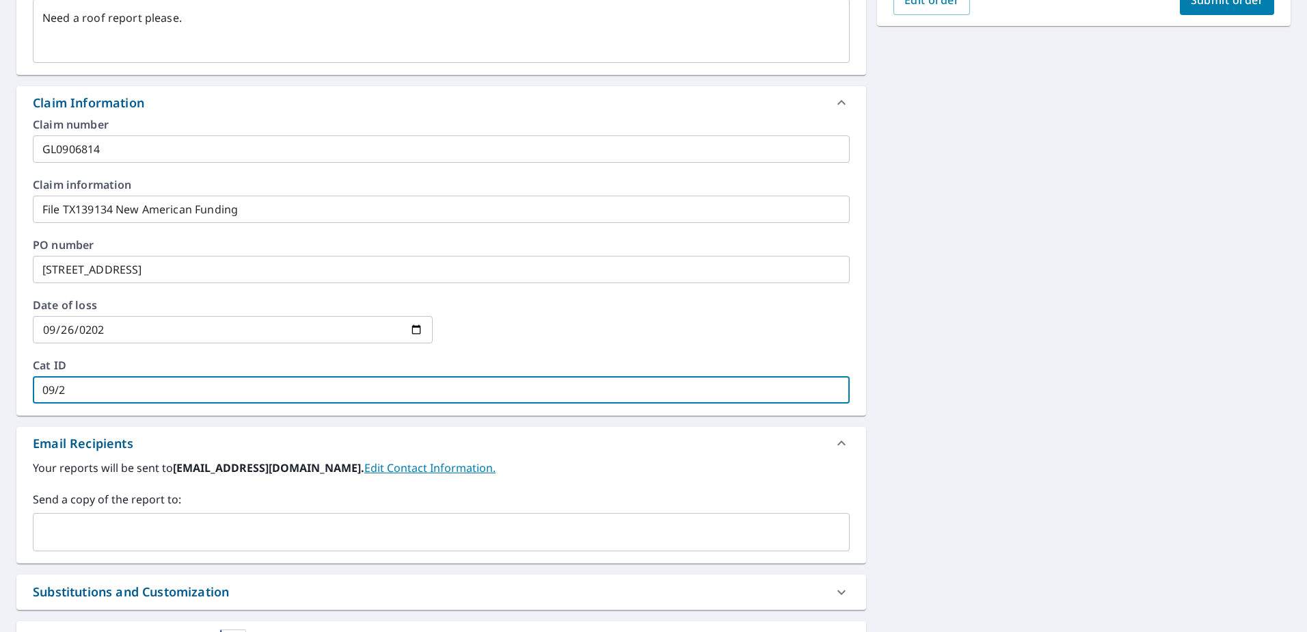
type textarea "x"
type input "09/26"
type textarea "x"
type input "09/26/"
type textarea "x"
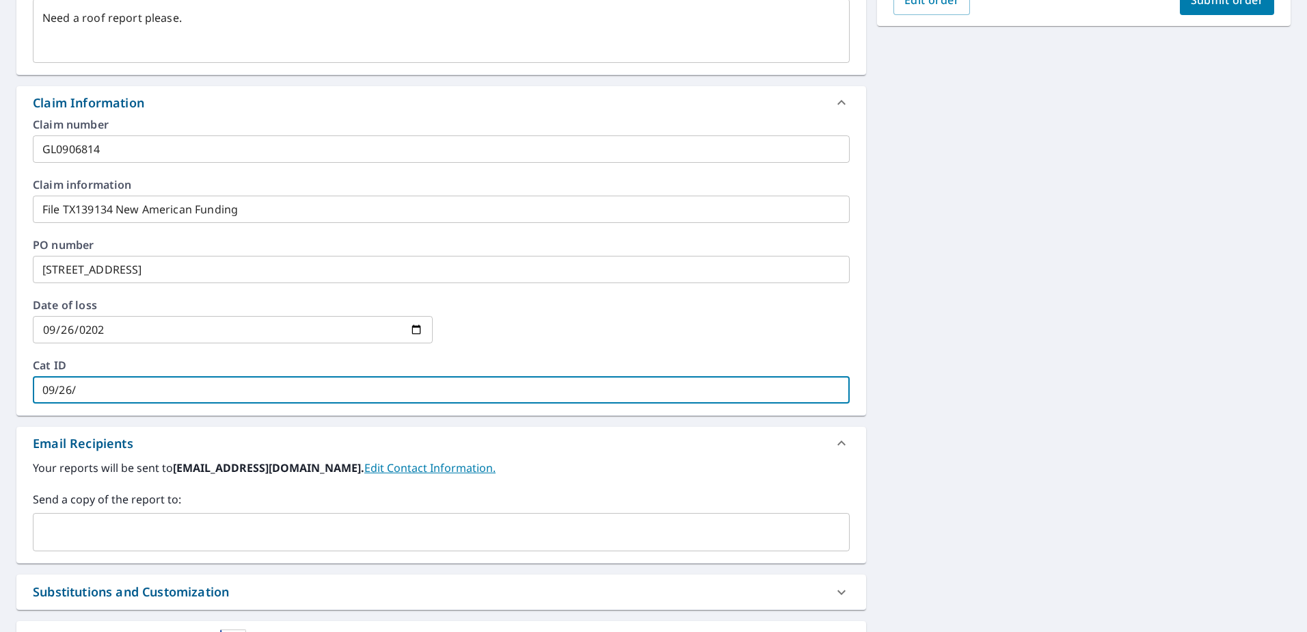
type input "09/26/0"
type textarea "x"
type input "09/26/"
type textarea "x"
type input "09/26/2"
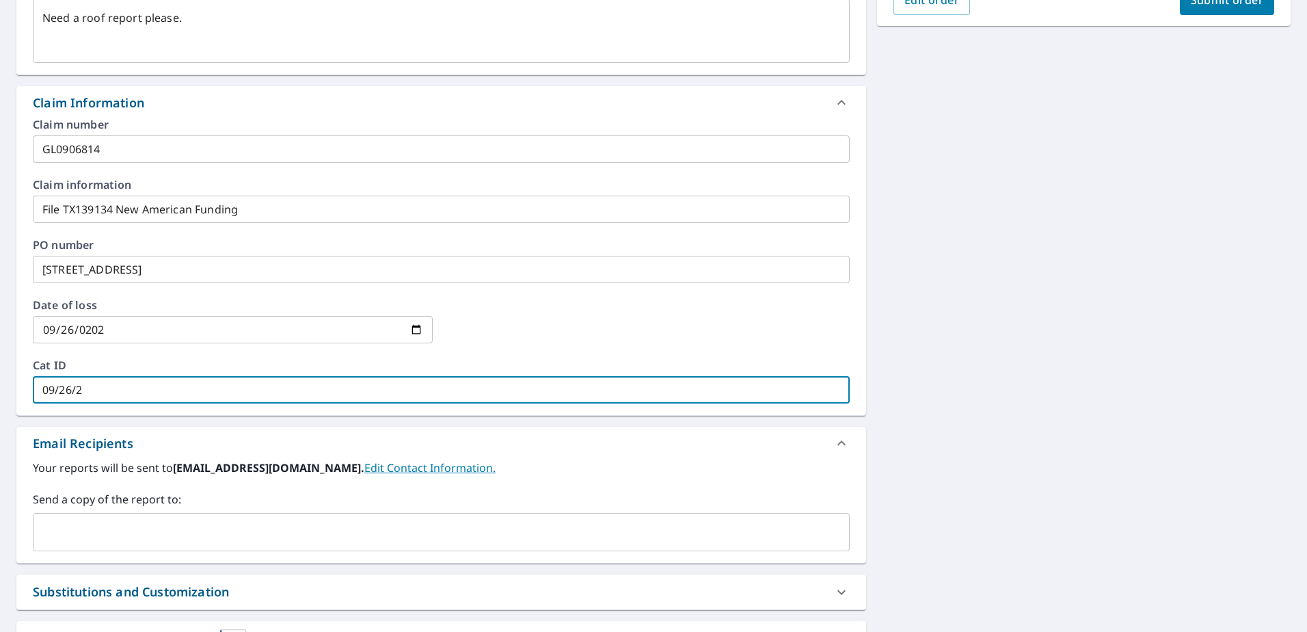
type textarea "x"
type input "[DATE]"
type textarea "x"
type input "09/26/202"
type textarea "x"
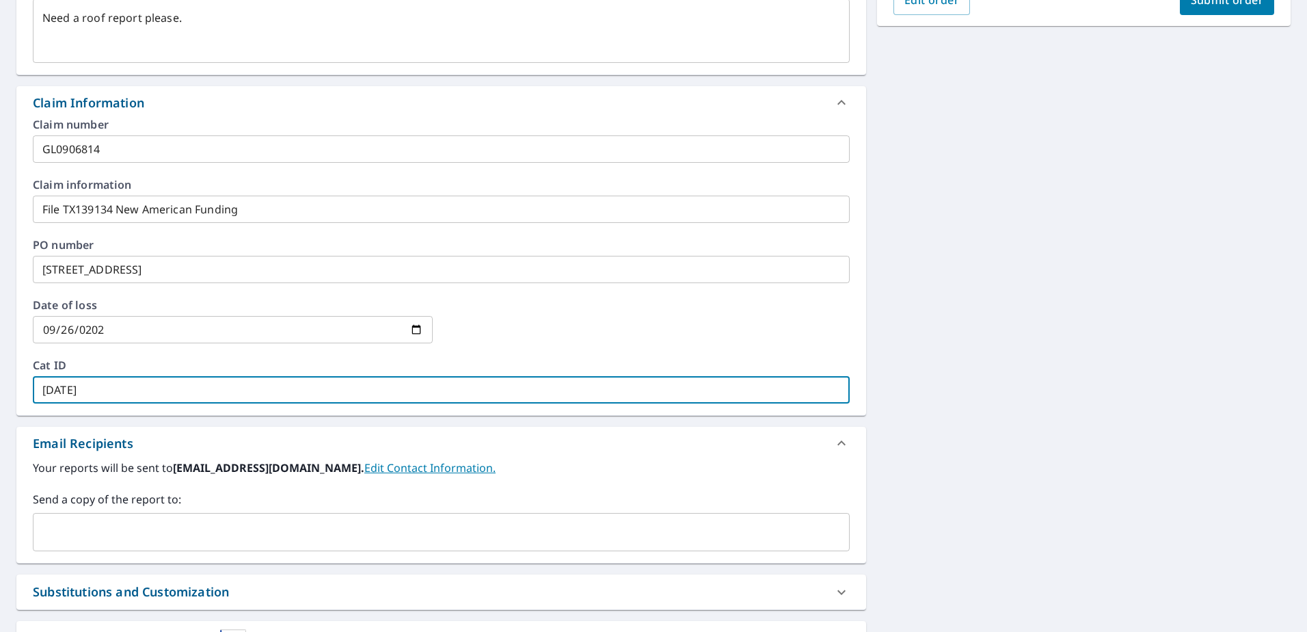
type input "[DATE]"
click at [603, 248] on label "PO number" at bounding box center [441, 244] width 817 height 11
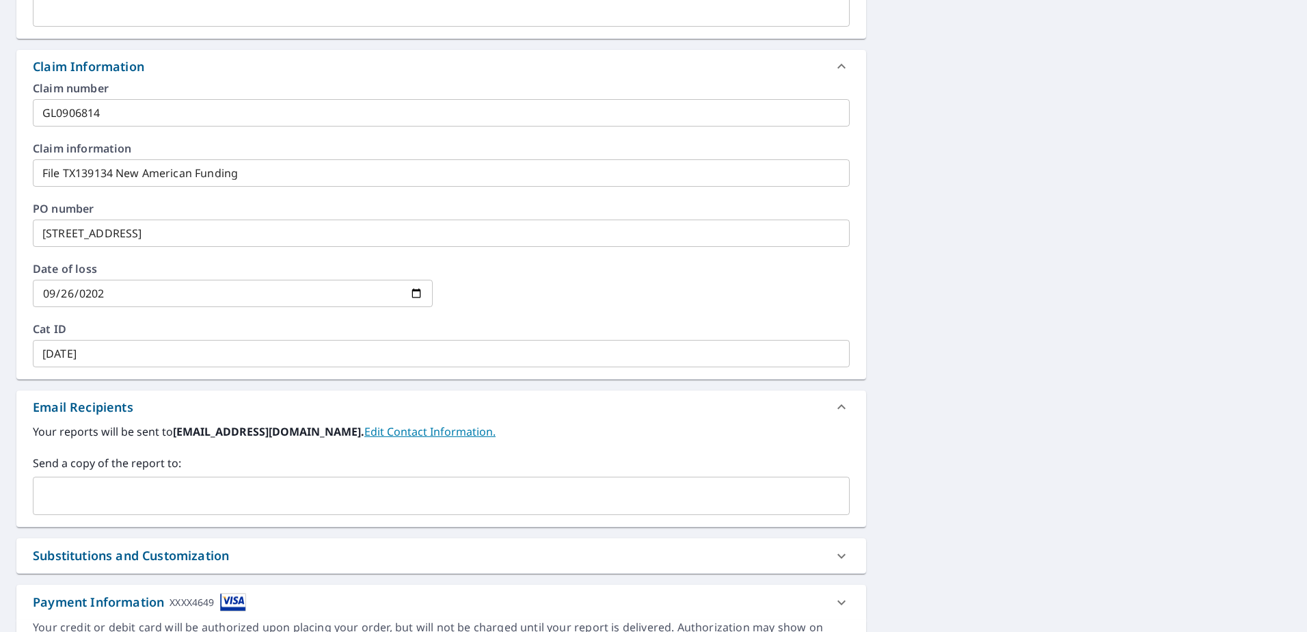
scroll to position [479, 0]
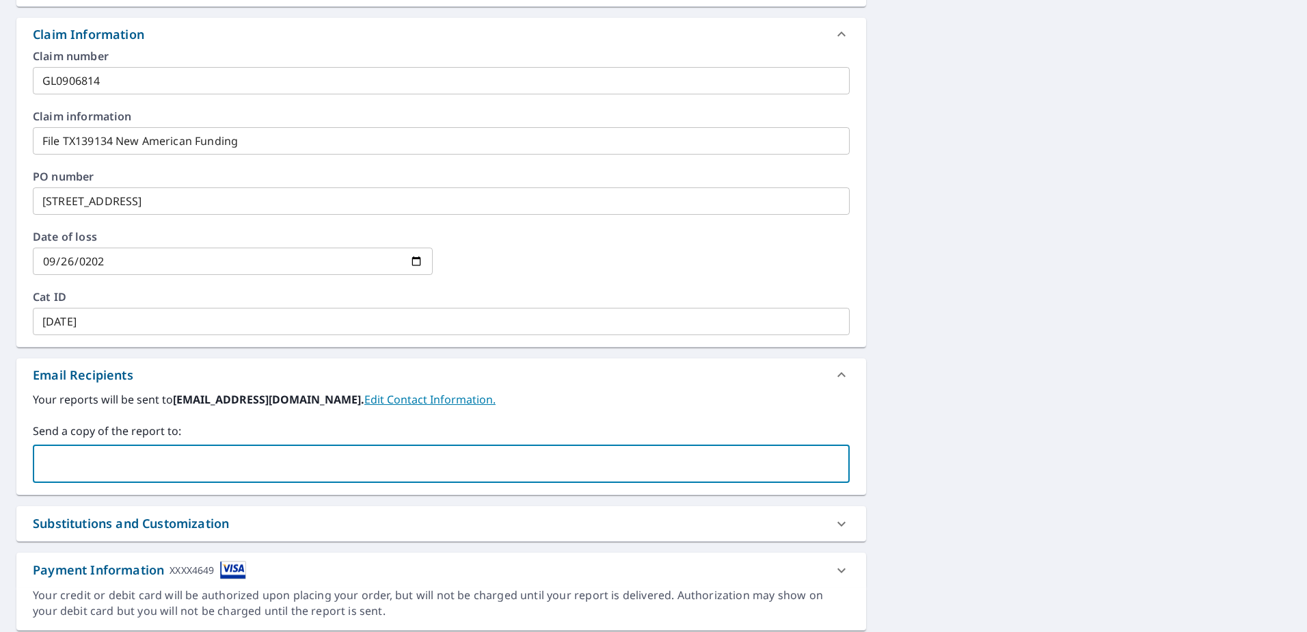
click at [90, 461] on input "text" at bounding box center [431, 464] width 784 height 26
click at [64, 458] on input "text" at bounding box center [431, 464] width 784 height 26
paste input "[EMAIL_ADDRESS][DOMAIN_NAME]"
type input "[EMAIL_ADDRESS][DOMAIN_NAME]"
type textarea "x"
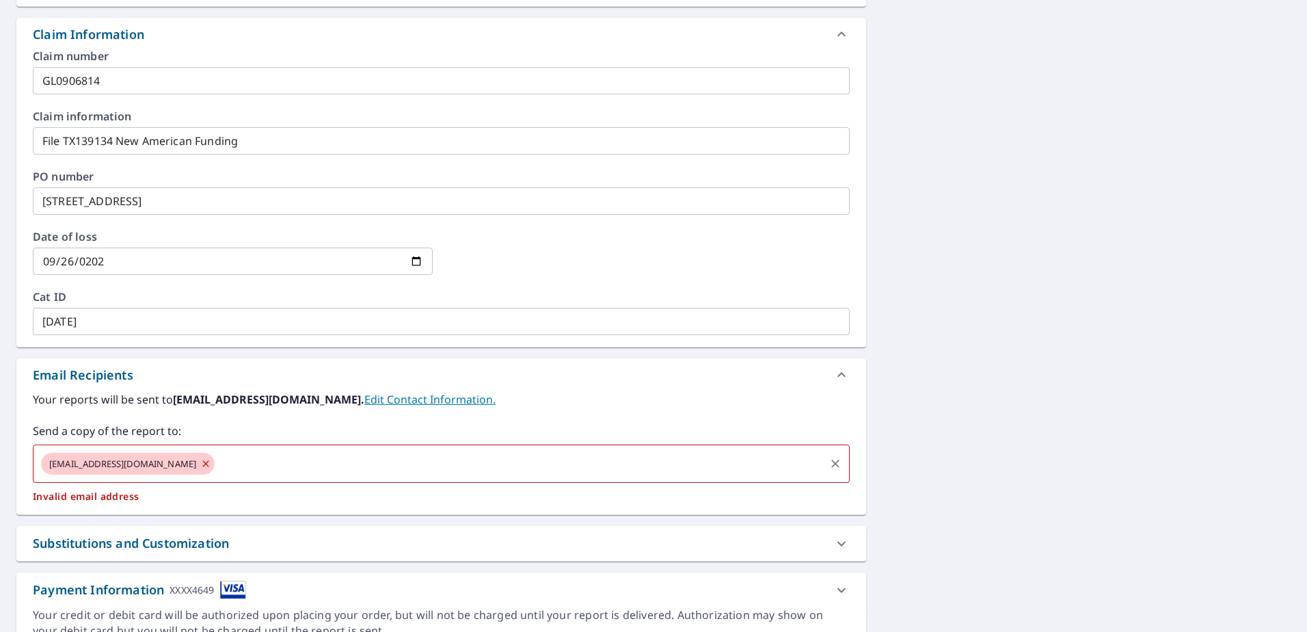
type textarea "x"
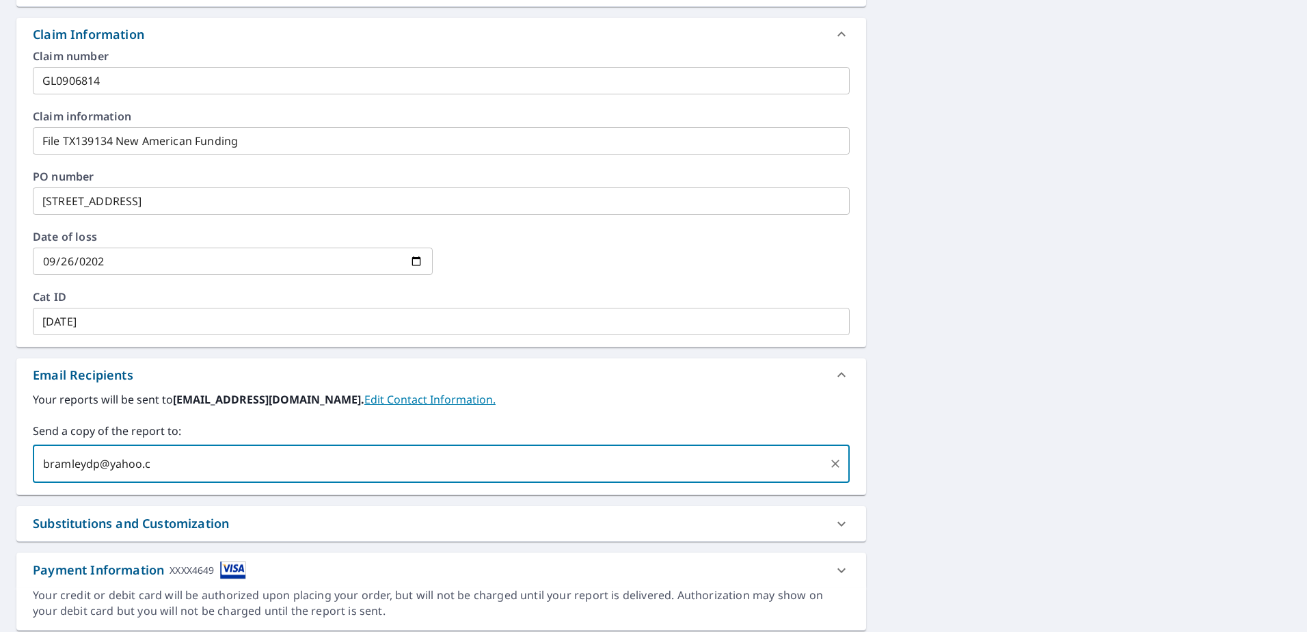
type input "[EMAIL_ADDRESS][DOMAIN_NAME]"
type textarea "x"
type input "m"
type textarea "x"
type input "[EMAIL_ADDRESS][DOMAIN_NAME]"
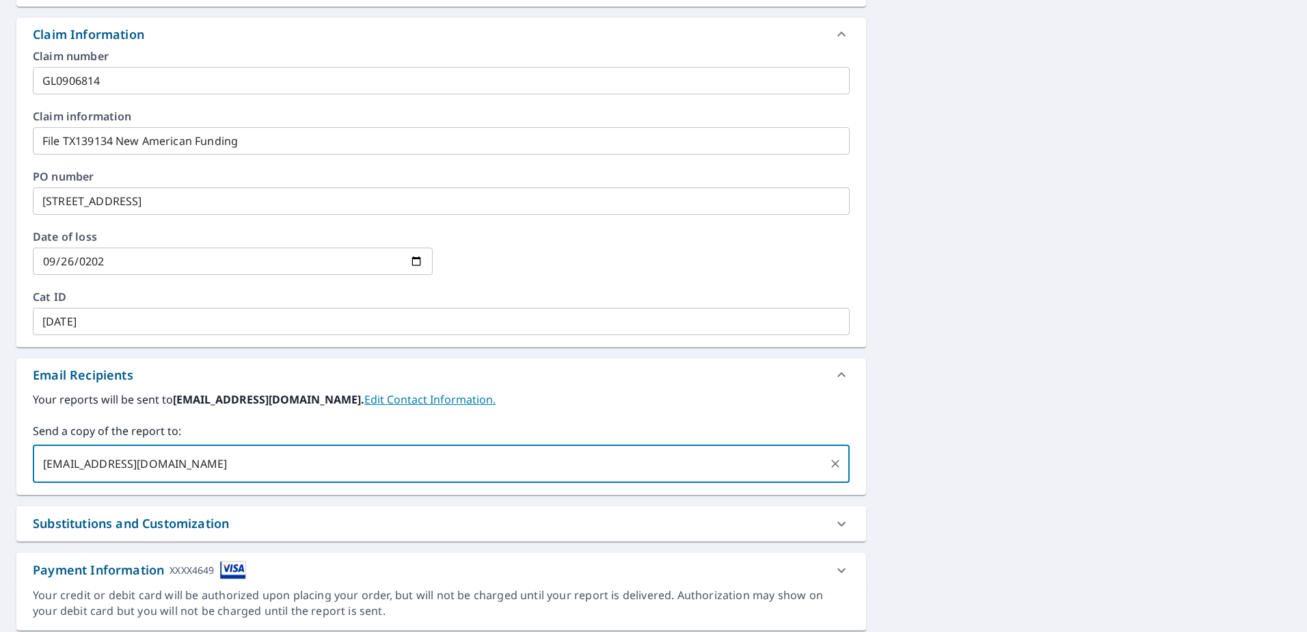
type textarea "x"
type input "[EMAIL_ADDRESS][DOMAIN_NAME]"
type textarea "x"
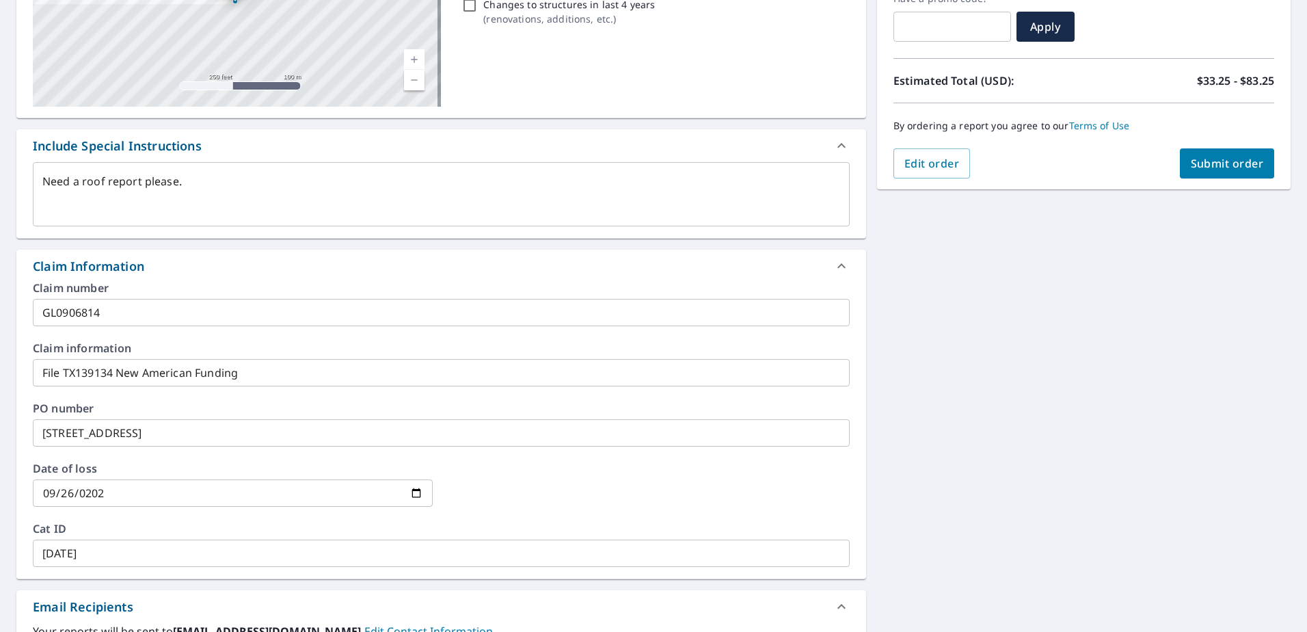
scroll to position [0, 0]
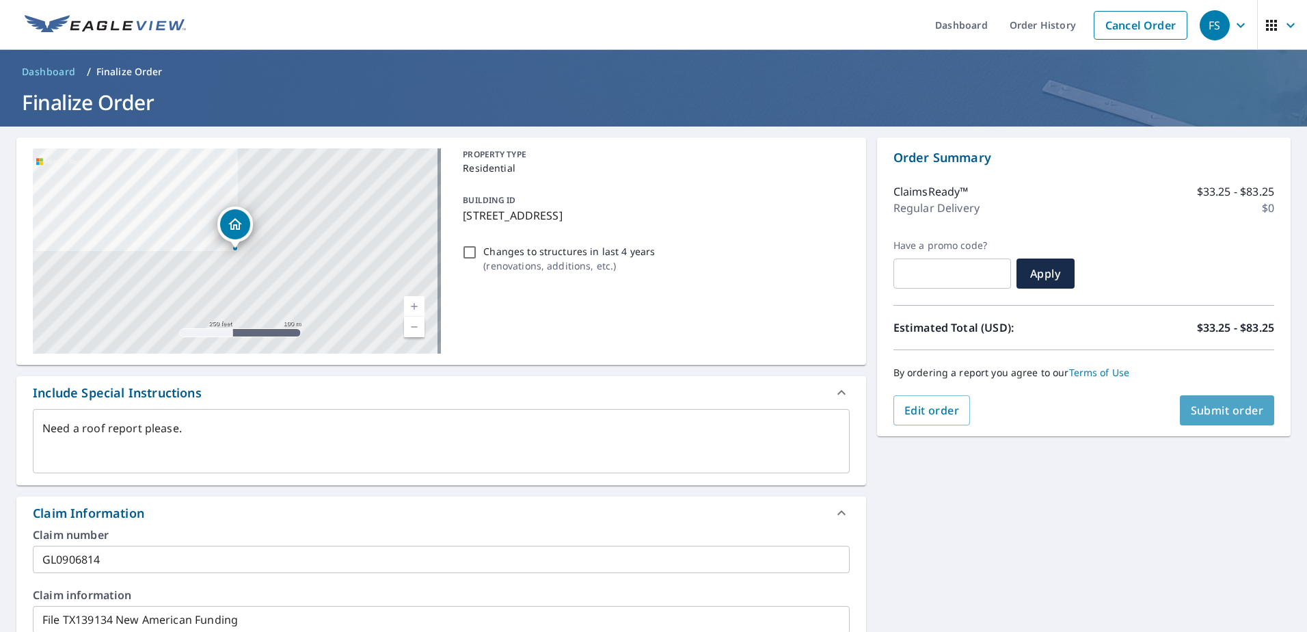
click at [1191, 411] on span "Submit order" at bounding box center [1227, 410] width 73 height 15
type textarea "x"
